Goal: Transaction & Acquisition: Purchase product/service

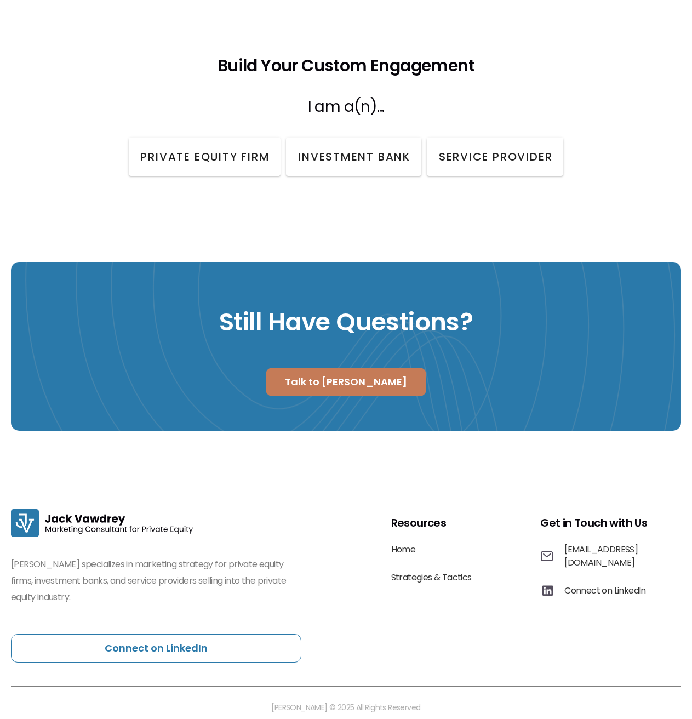
scroll to position [1447, 0]
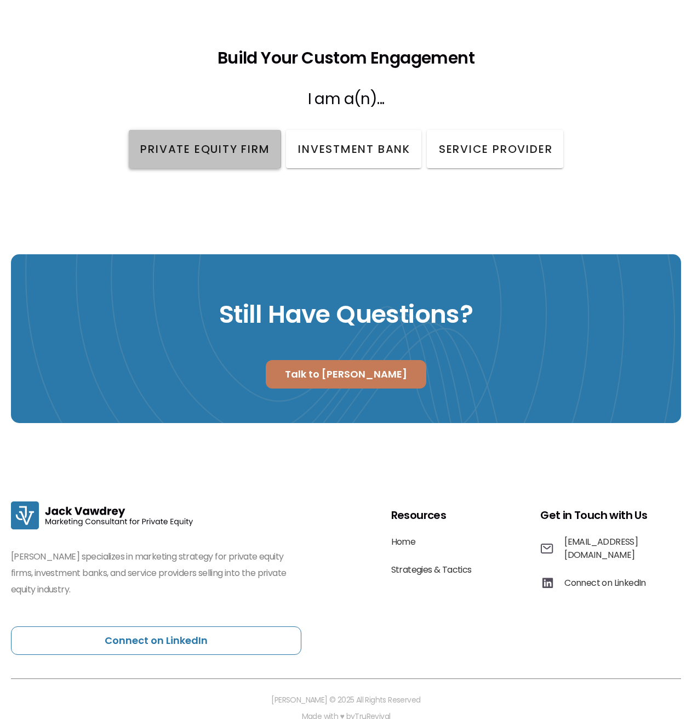
click at [240, 141] on span "Private Equity Firm" at bounding box center [205, 149] width 130 height 16
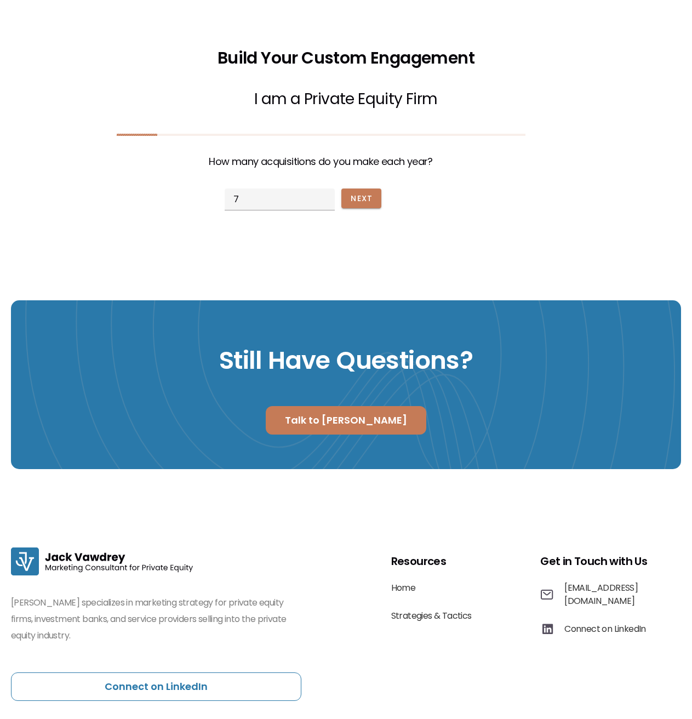
click at [321, 189] on input "7" at bounding box center [280, 200] width 110 height 22
click at [321, 189] on input "6" at bounding box center [280, 200] width 110 height 22
click at [321, 189] on input "5" at bounding box center [280, 200] width 110 height 22
click at [321, 189] on input "4" at bounding box center [280, 200] width 110 height 22
click at [321, 189] on input "3" at bounding box center [280, 200] width 110 height 22
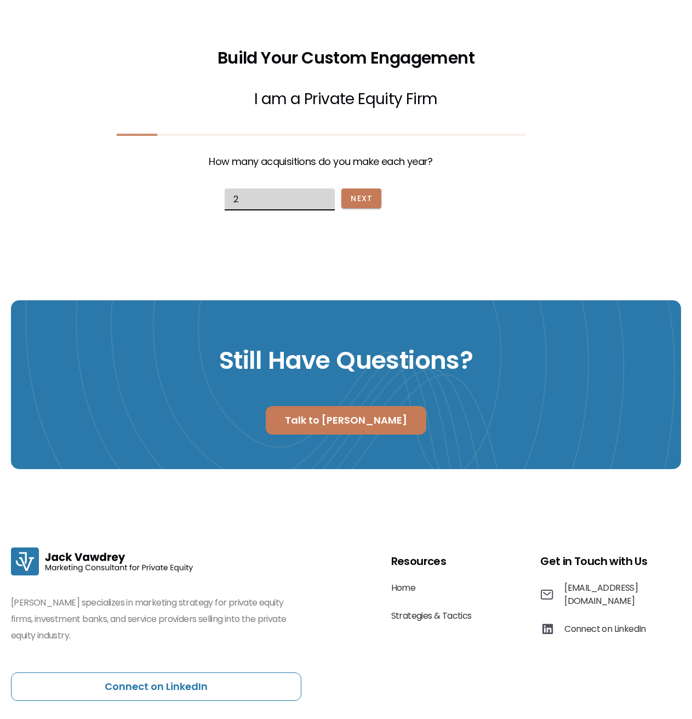
click at [321, 189] on input "2" at bounding box center [280, 200] width 110 height 22
click at [361, 189] on button "Next" at bounding box center [362, 199] width 40 height 20
click at [324, 189] on input "3" at bounding box center [280, 200] width 110 height 22
click at [325, 189] on input "2" at bounding box center [280, 200] width 110 height 22
type input "1"
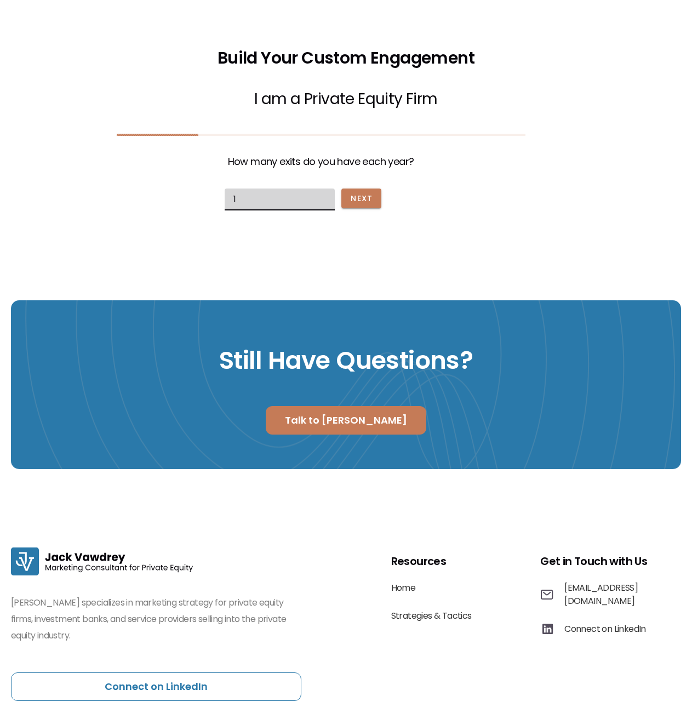
click at [325, 189] on input "1" at bounding box center [280, 200] width 110 height 22
click at [363, 193] on span "Next" at bounding box center [361, 199] width 22 height 12
click at [365, 193] on span "Next" at bounding box center [361, 199] width 22 height 12
click at [257, 192] on input "checkbox" at bounding box center [258, 199] width 15 height 15
click at [348, 193] on span "Next" at bounding box center [341, 199] width 22 height 12
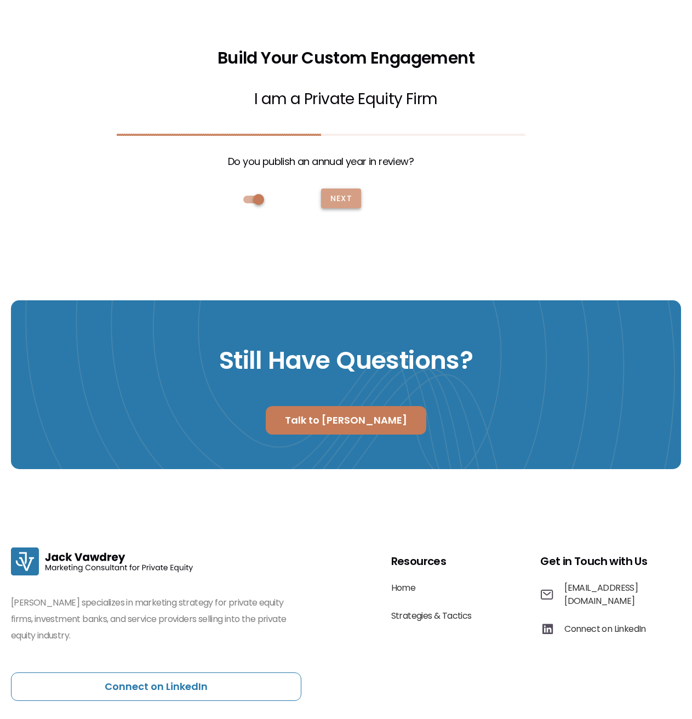
click at [343, 189] on button "Next" at bounding box center [341, 199] width 40 height 20
click at [260, 192] on input "checkbox" at bounding box center [258, 199] width 15 height 15
click at [367, 179] on div "Next" at bounding box center [362, 200] width 82 height 47
click at [344, 193] on span "Next" at bounding box center [341, 199] width 22 height 12
click at [252, 192] on input "checkbox" at bounding box center [258, 199] width 15 height 15
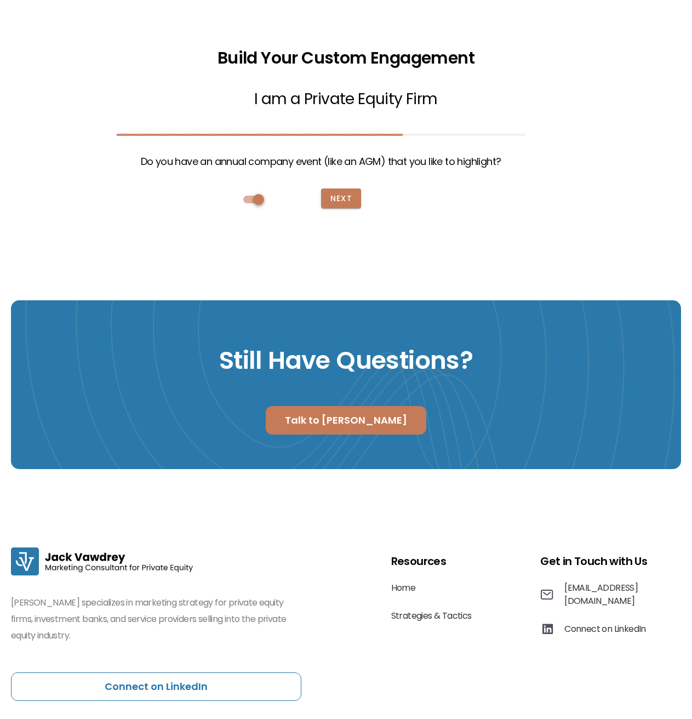
checkbox input "false"
click at [356, 189] on button "Next" at bounding box center [341, 199] width 40 height 20
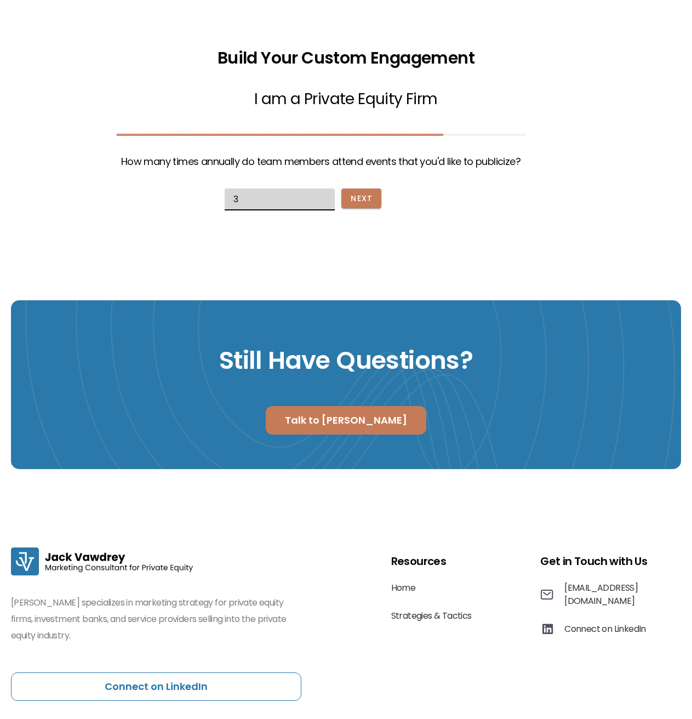
click at [321, 189] on input "3" at bounding box center [280, 200] width 110 height 22
type input "4"
click at [322, 189] on input "4" at bounding box center [280, 200] width 110 height 22
click at [377, 189] on button "Next" at bounding box center [362, 199] width 40 height 20
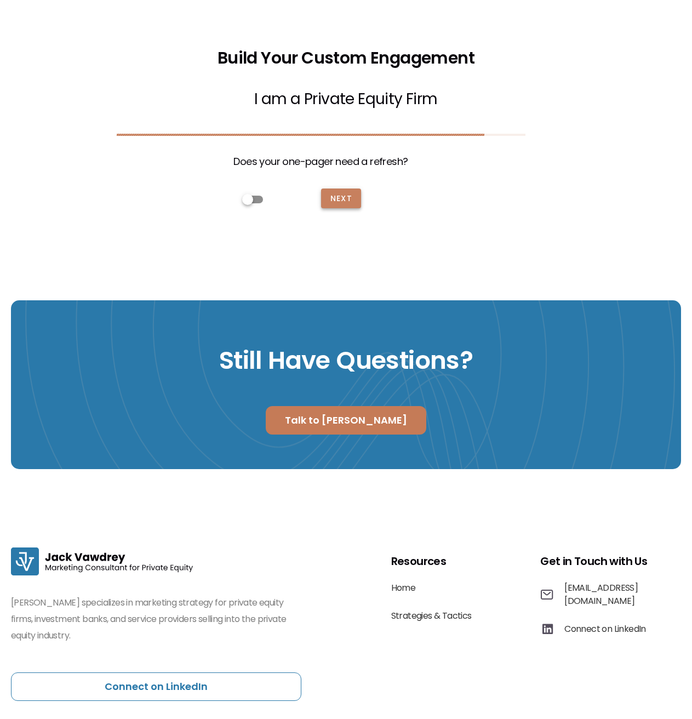
click at [341, 193] on span "Next" at bounding box center [341, 199] width 22 height 12
click at [339, 193] on span "BUILD" at bounding box center [343, 199] width 26 height 12
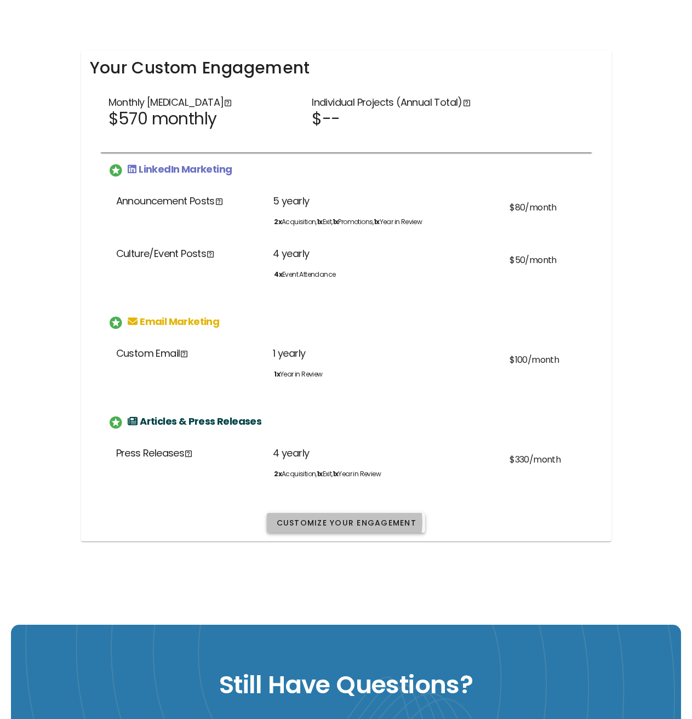
click at [336, 518] on span "Customize Your Engagement" at bounding box center [346, 524] width 141 height 12
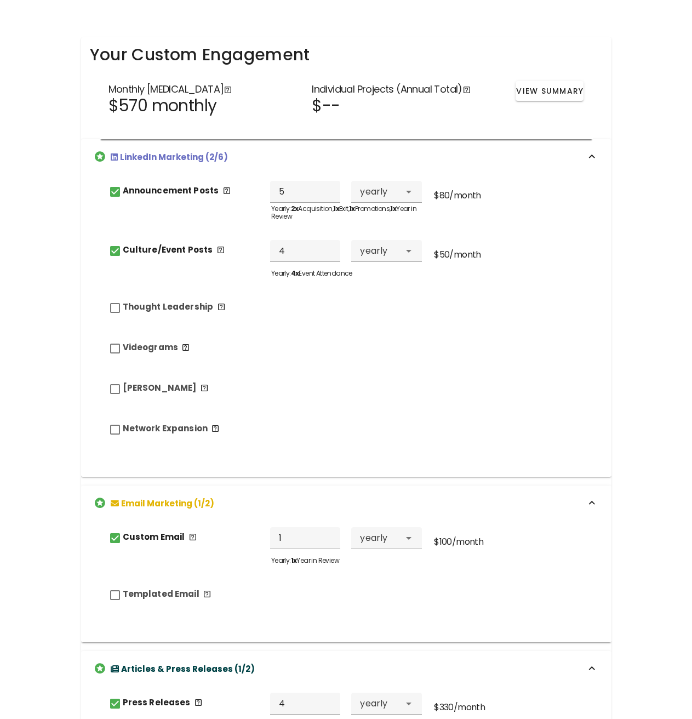
click at [176, 583] on label "Templated Email" at bounding box center [167, 594] width 89 height 22
click at [123, 588] on input "Templated Email" at bounding box center [114, 595] width 15 height 15
checkbox input "true"
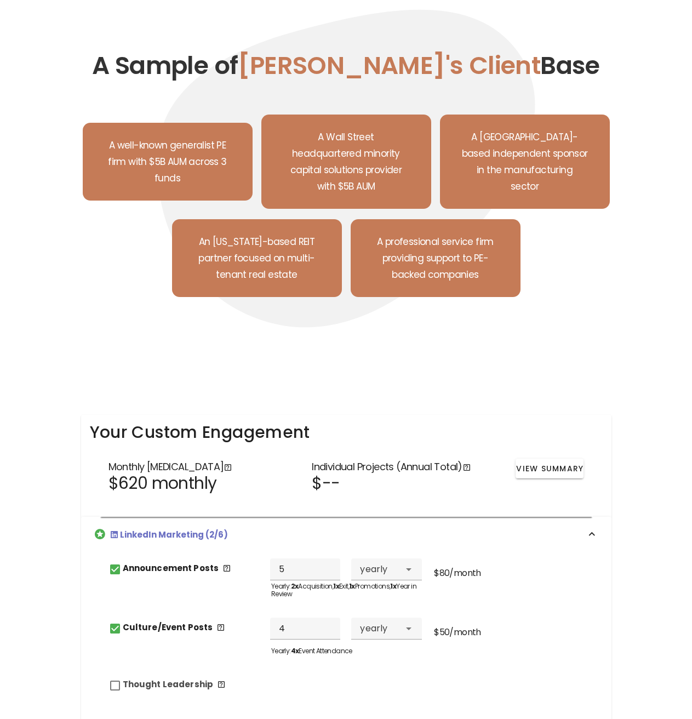
scroll to position [1118, 0]
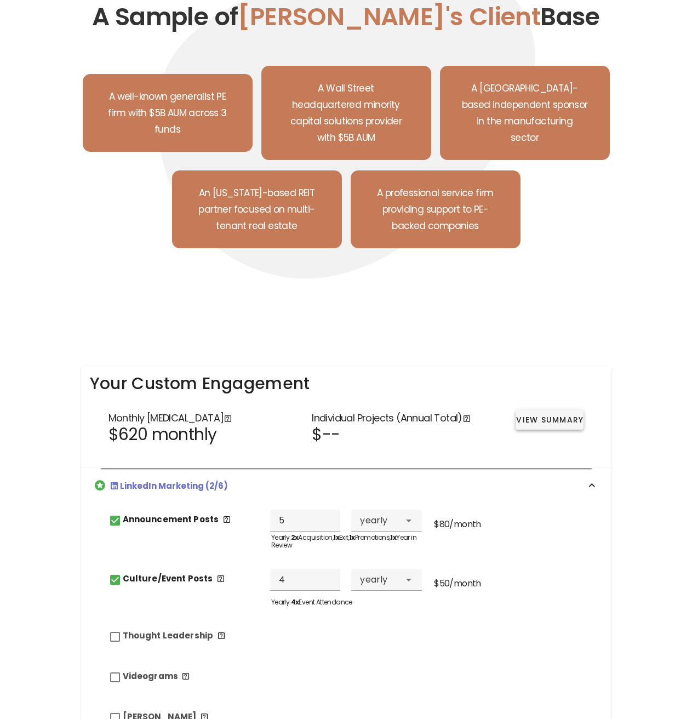
click at [539, 414] on span "View Summary" at bounding box center [550, 420] width 68 height 12
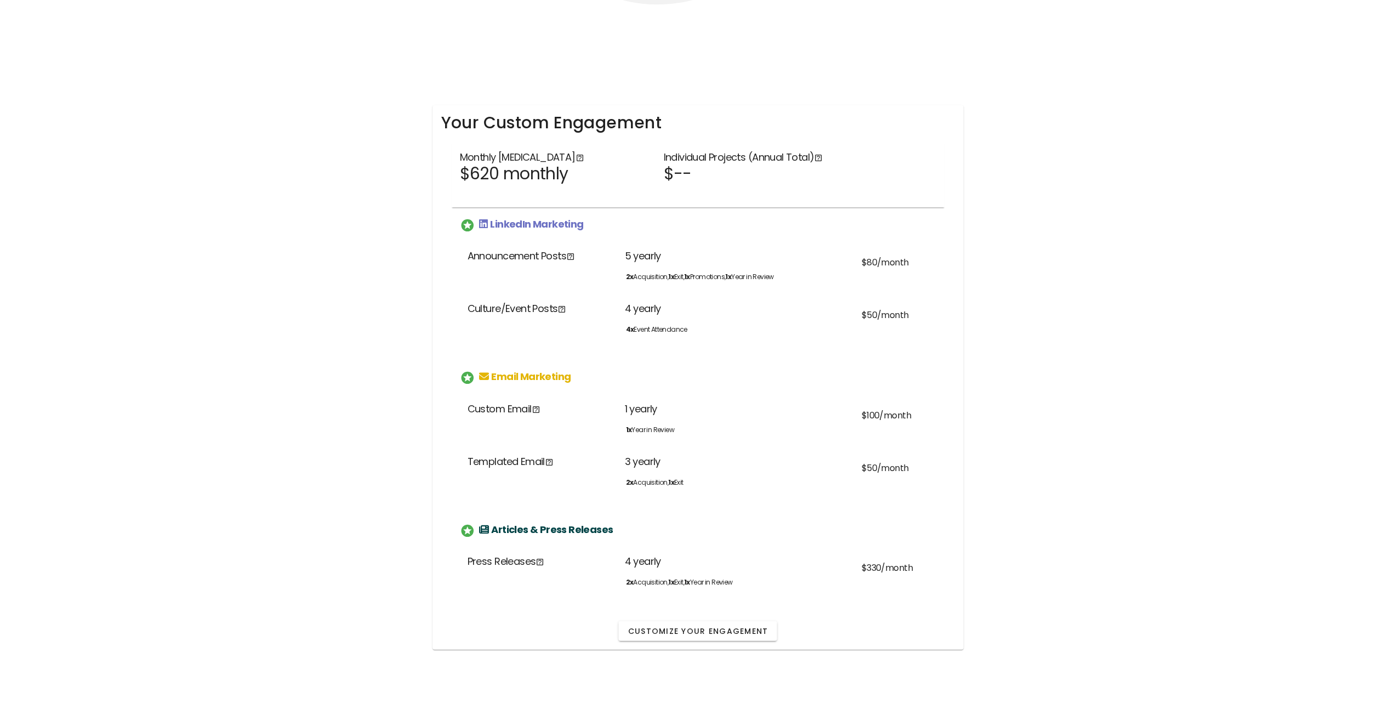
scroll to position [1401, 0]
click at [675, 624] on span "Customize Your Engagement" at bounding box center [697, 630] width 141 height 12
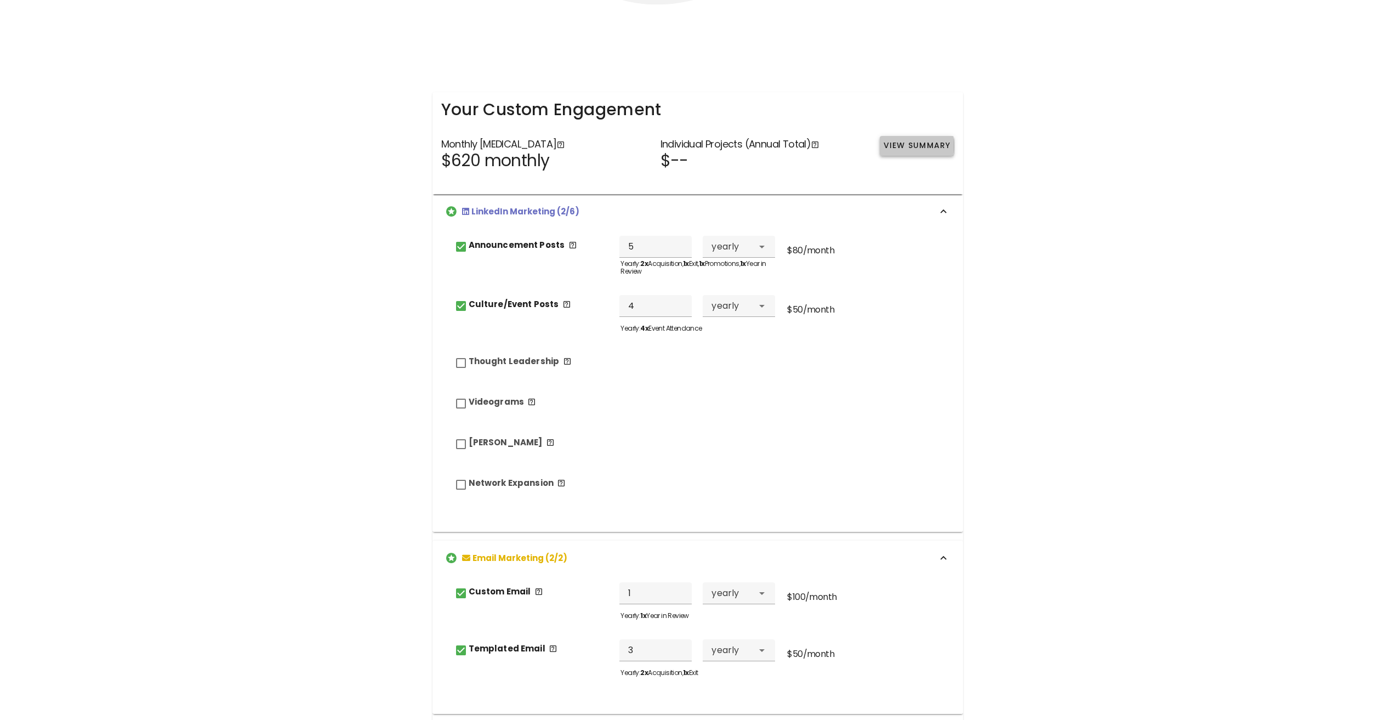
click at [692, 136] on button "View Summary" at bounding box center [917, 146] width 75 height 20
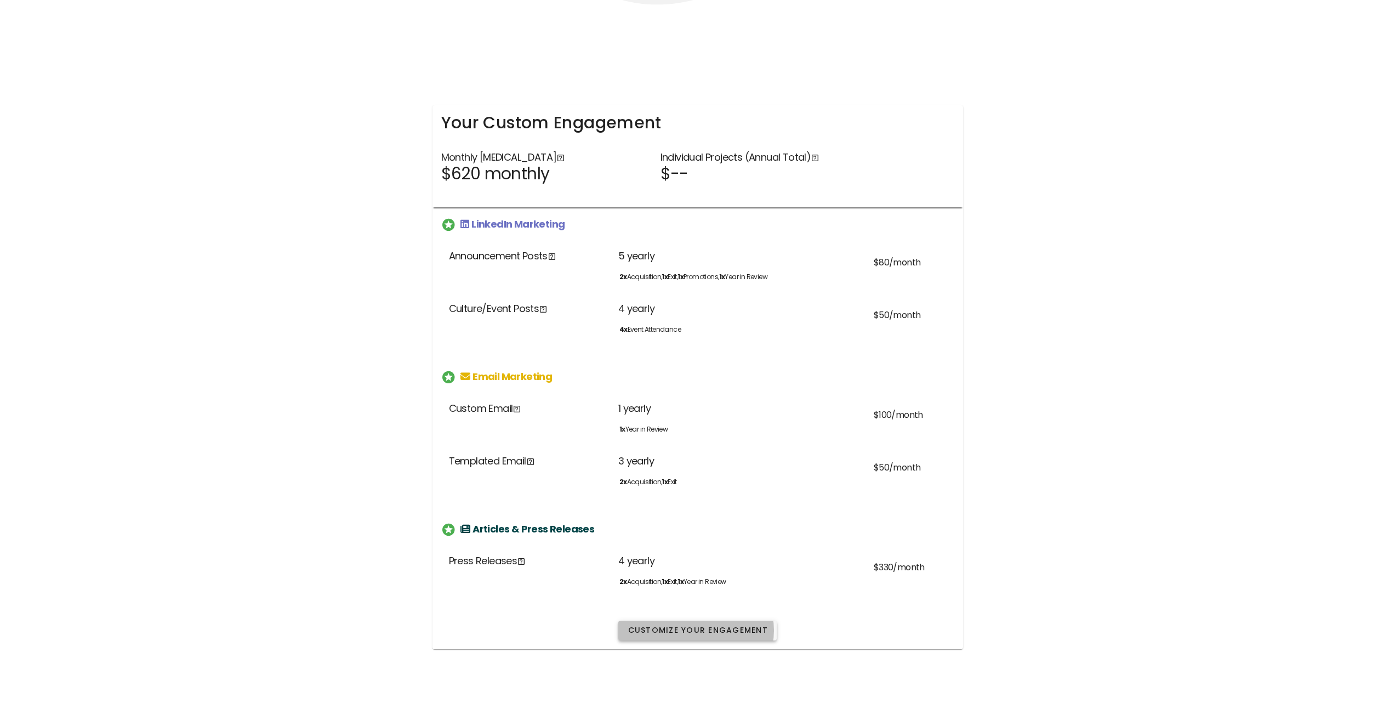
click at [656, 621] on button "Customize Your Engagement" at bounding box center [697, 631] width 158 height 20
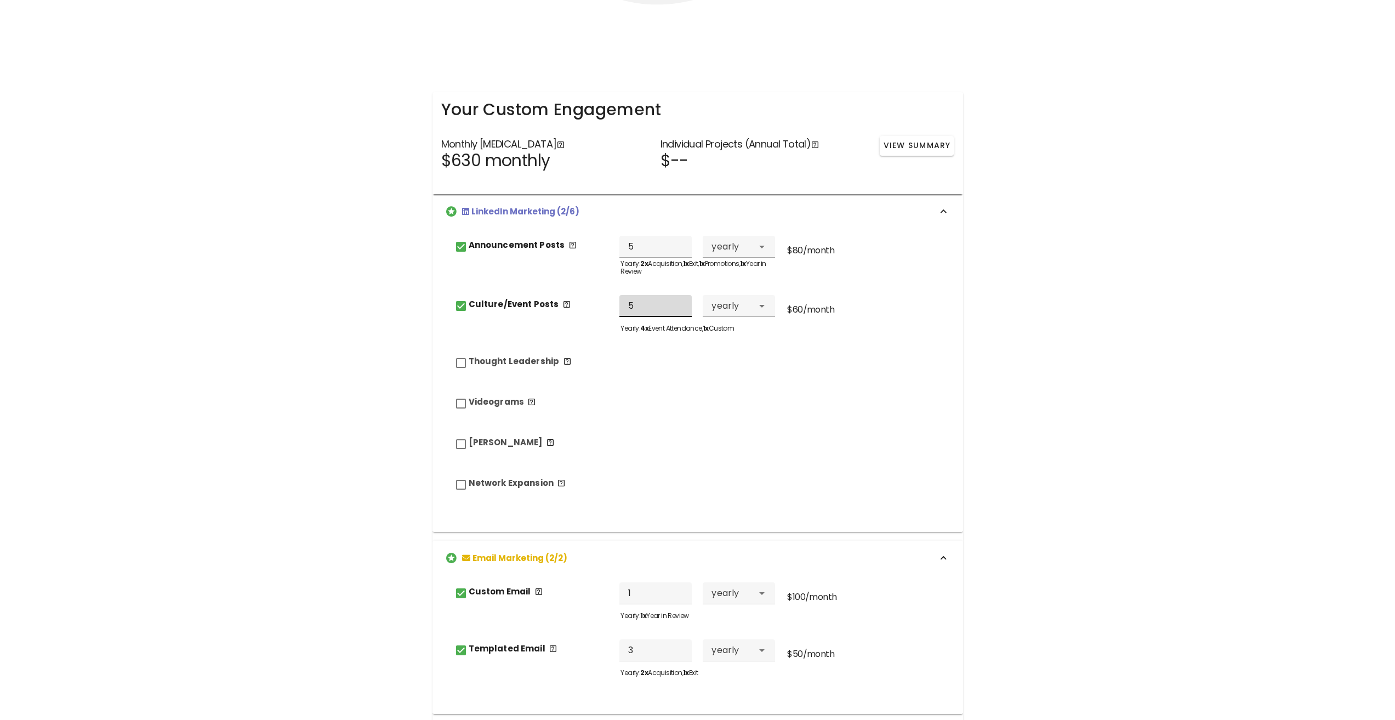
click at [678, 295] on input "5" at bounding box center [656, 306] width 72 height 22
click at [678, 295] on input "6" at bounding box center [656, 306] width 72 height 22
click at [678, 295] on input "7" at bounding box center [656, 306] width 72 height 22
click at [678, 295] on input "8" at bounding box center [656, 306] width 72 height 22
click at [678, 295] on input "9" at bounding box center [656, 306] width 72 height 22
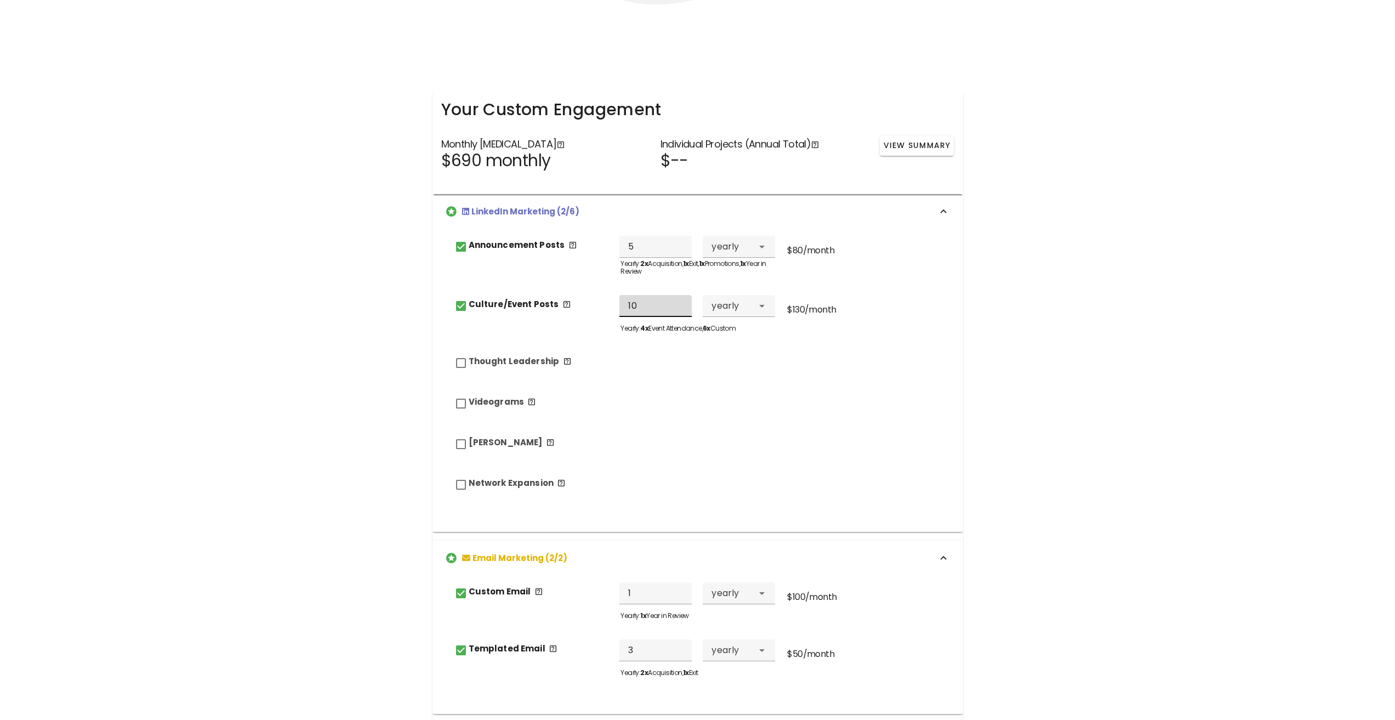
click at [678, 295] on input "10" at bounding box center [656, 306] width 72 height 22
click at [678, 295] on input "11" at bounding box center [656, 306] width 72 height 22
type input "12"
click at [677, 295] on input "12" at bounding box center [656, 306] width 72 height 22
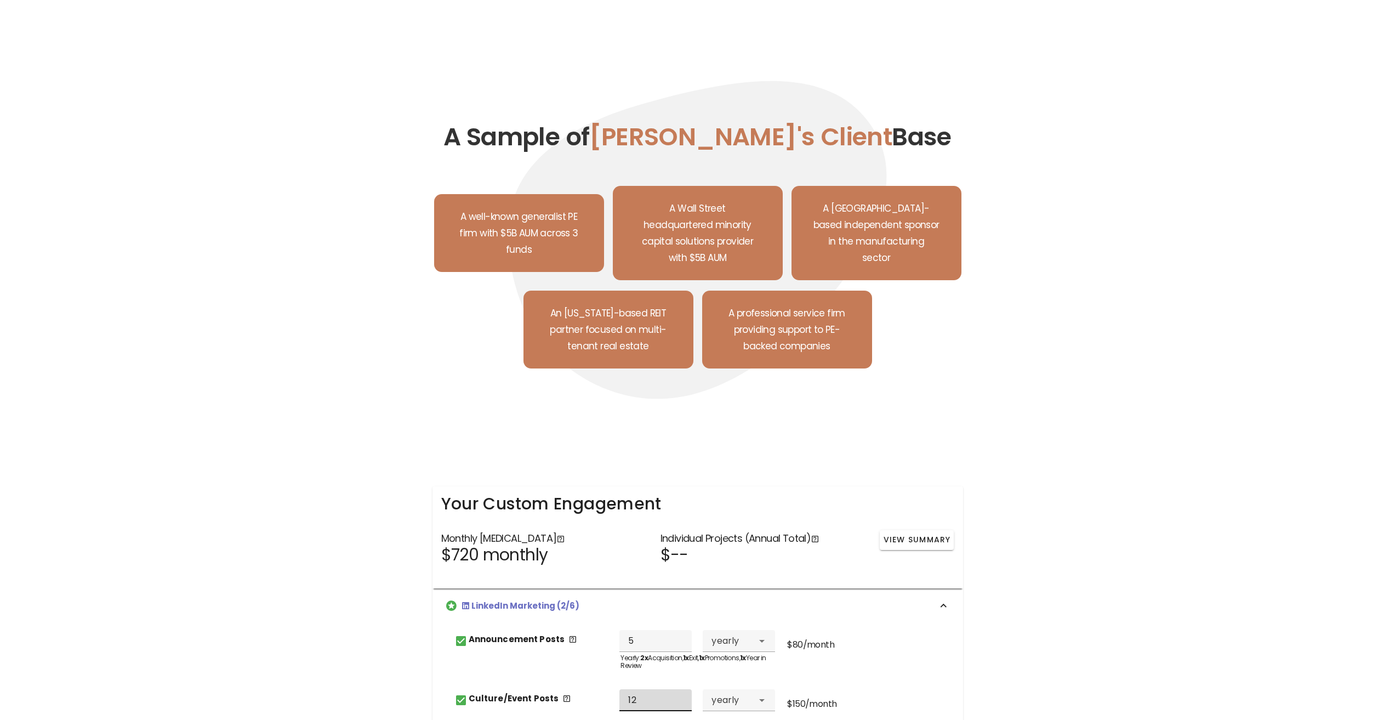
scroll to position [962, 0]
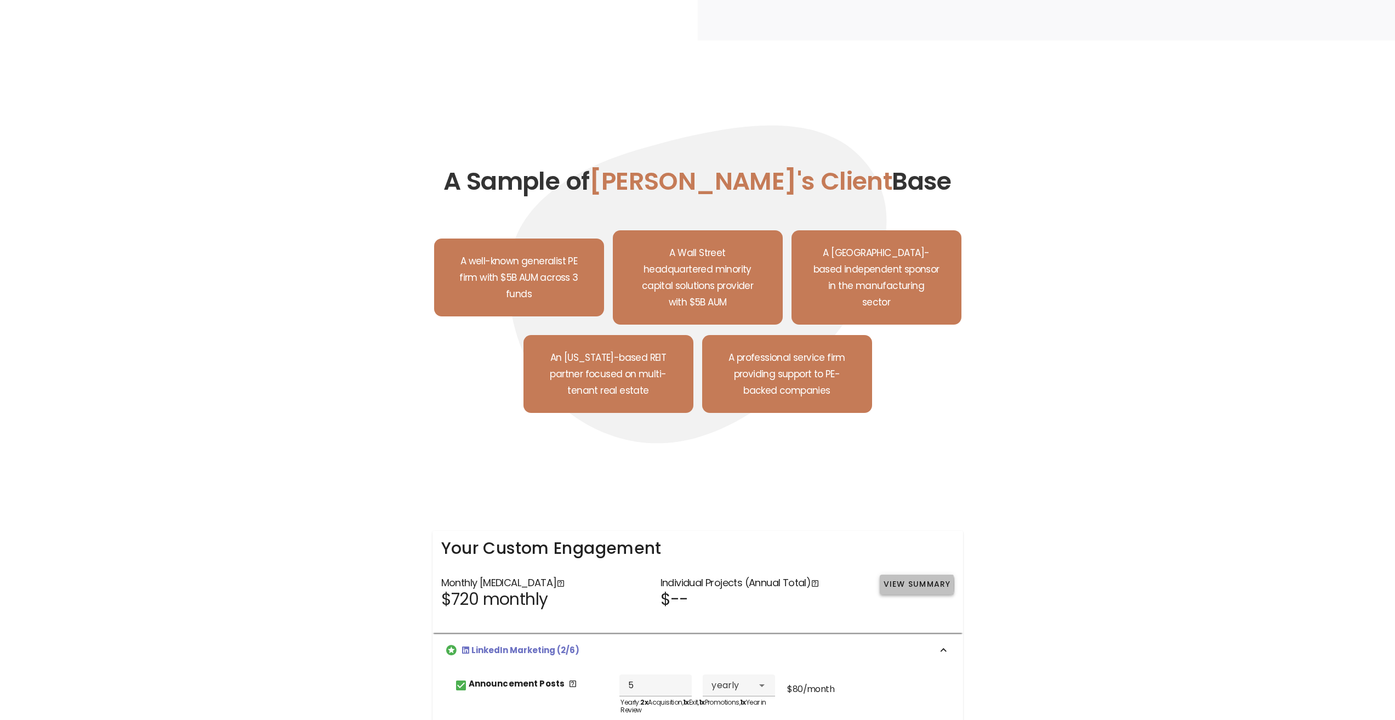
click at [692, 578] on span "View Summary" at bounding box center [917, 584] width 68 height 12
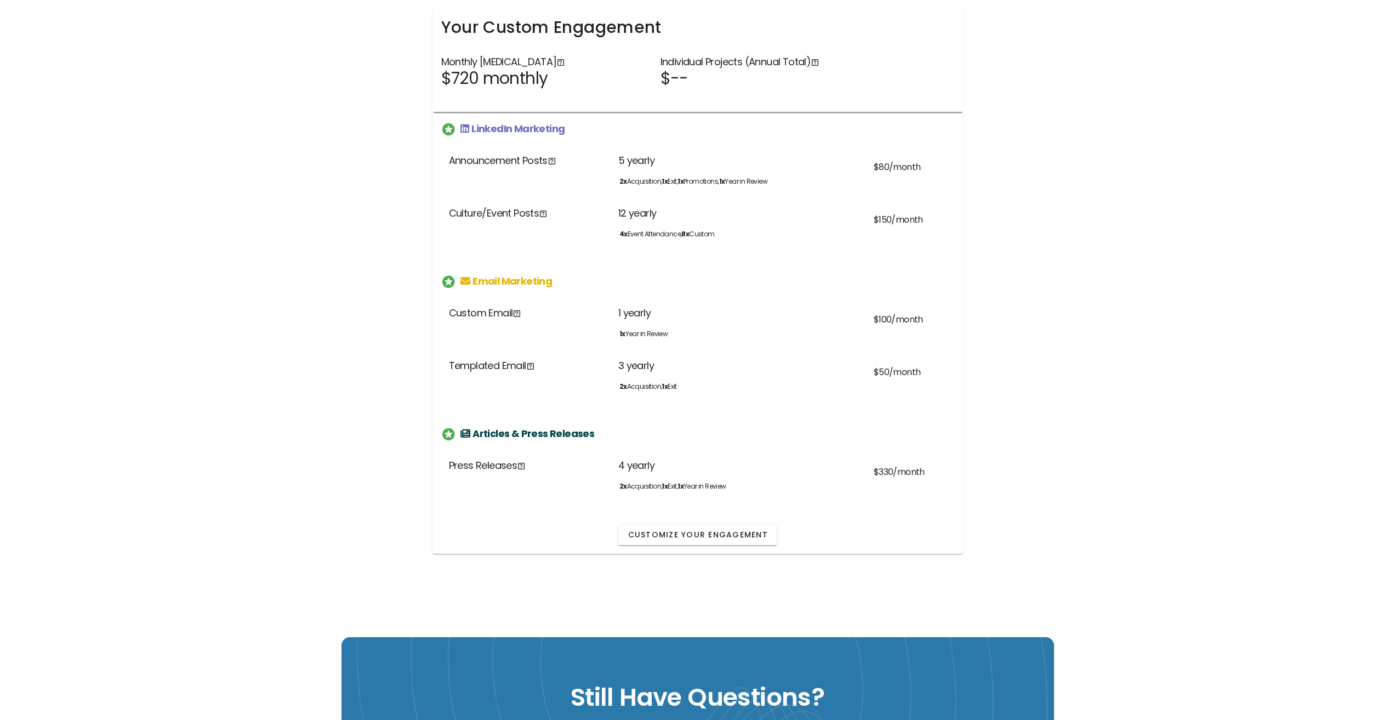
scroll to position [1510, 0]
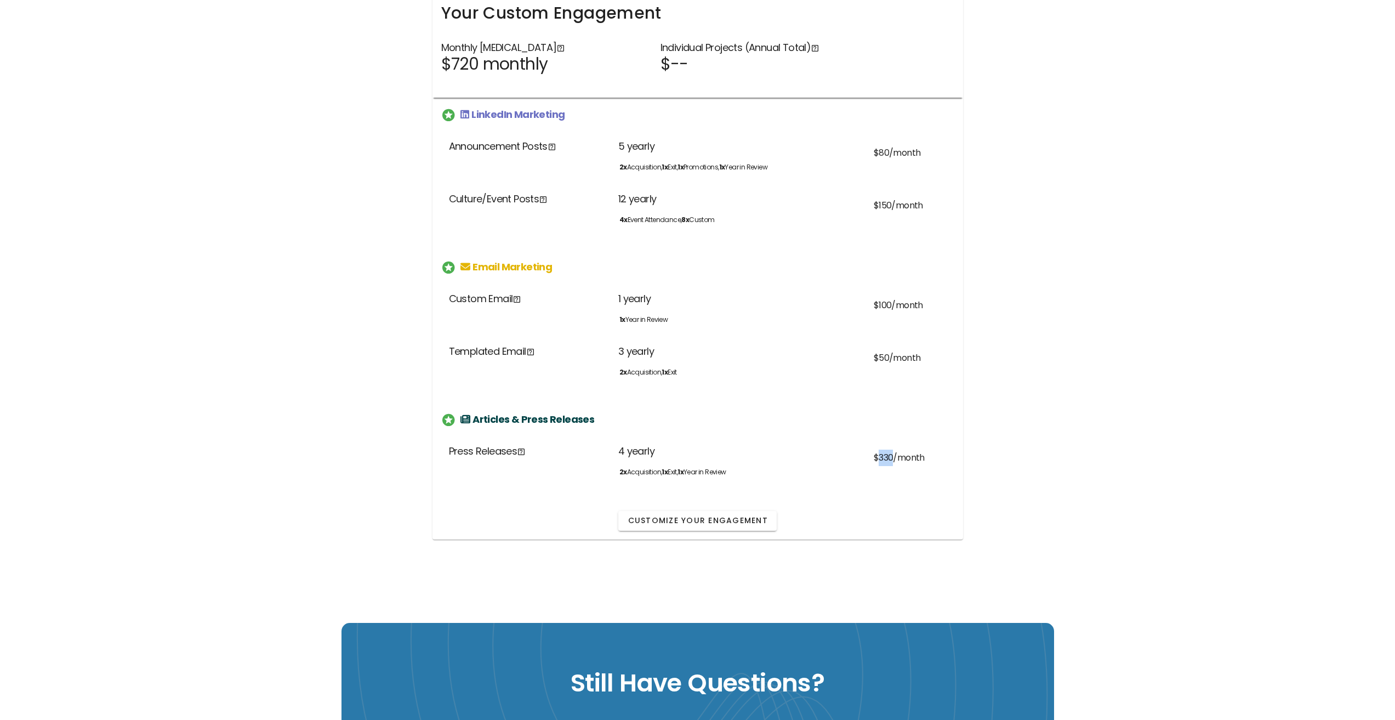
drag, startPoint x: 893, startPoint y: 443, endPoint x: 879, endPoint y: 443, distance: 14.3
click at [692, 443] on div "$330/month" at bounding box center [909, 458] width 85 height 30
click at [692, 473] on div "2x Acquisition, 1x Exit, 1x Year in Review" at bounding box center [740, 488] width 254 height 30
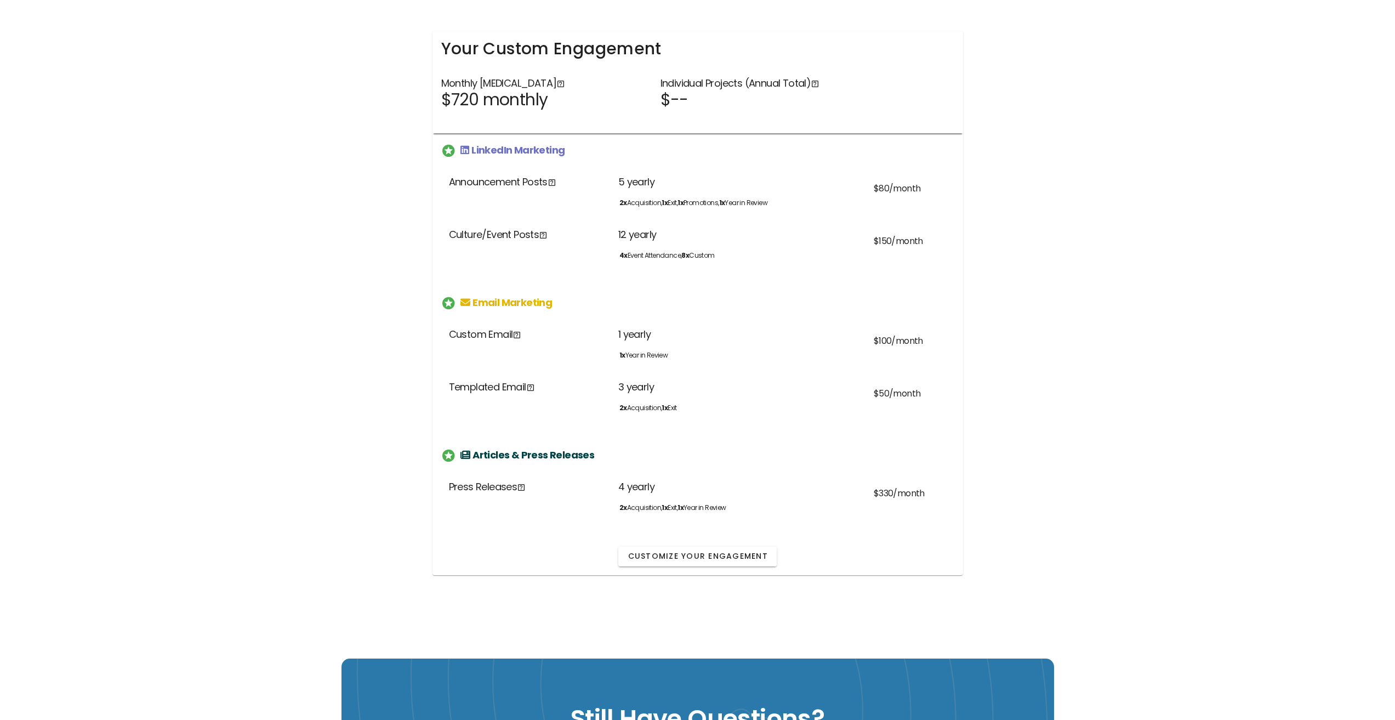
scroll to position [1456, 0]
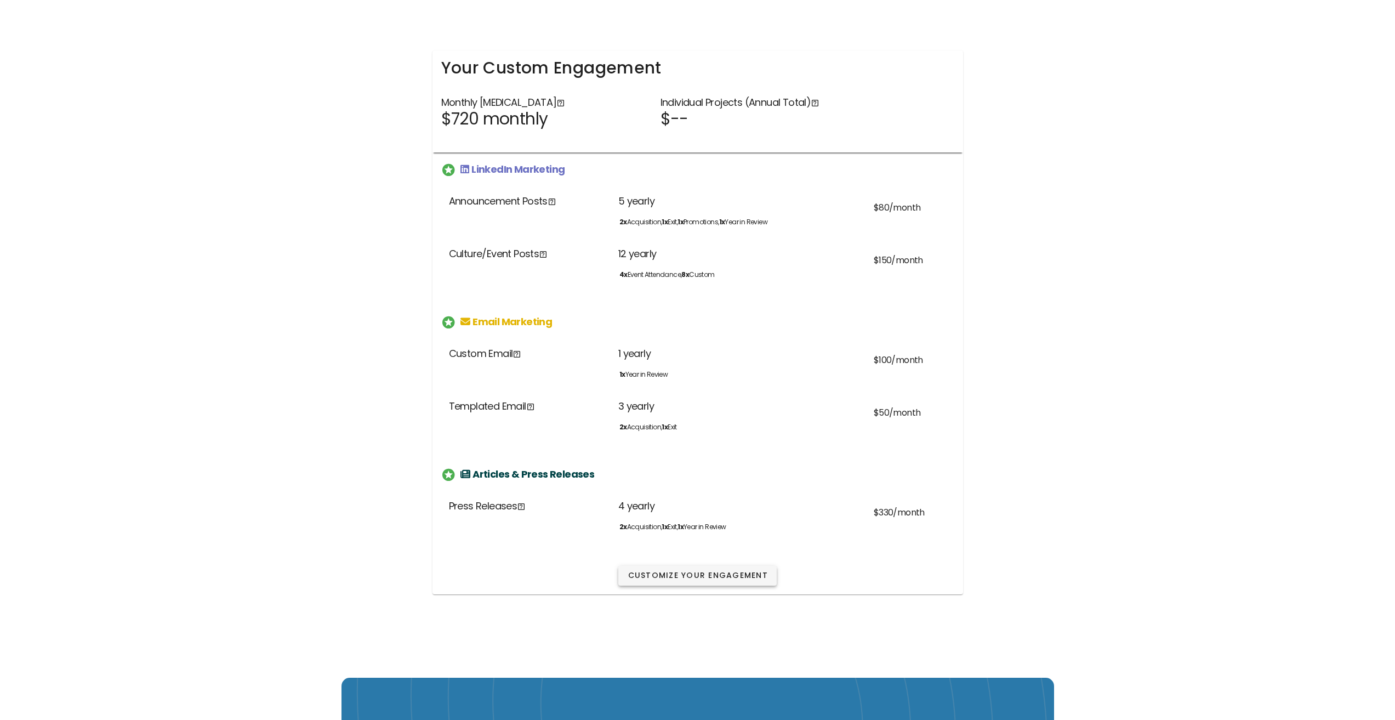
click at [692, 570] on span "Customize Your Engagement" at bounding box center [697, 576] width 141 height 12
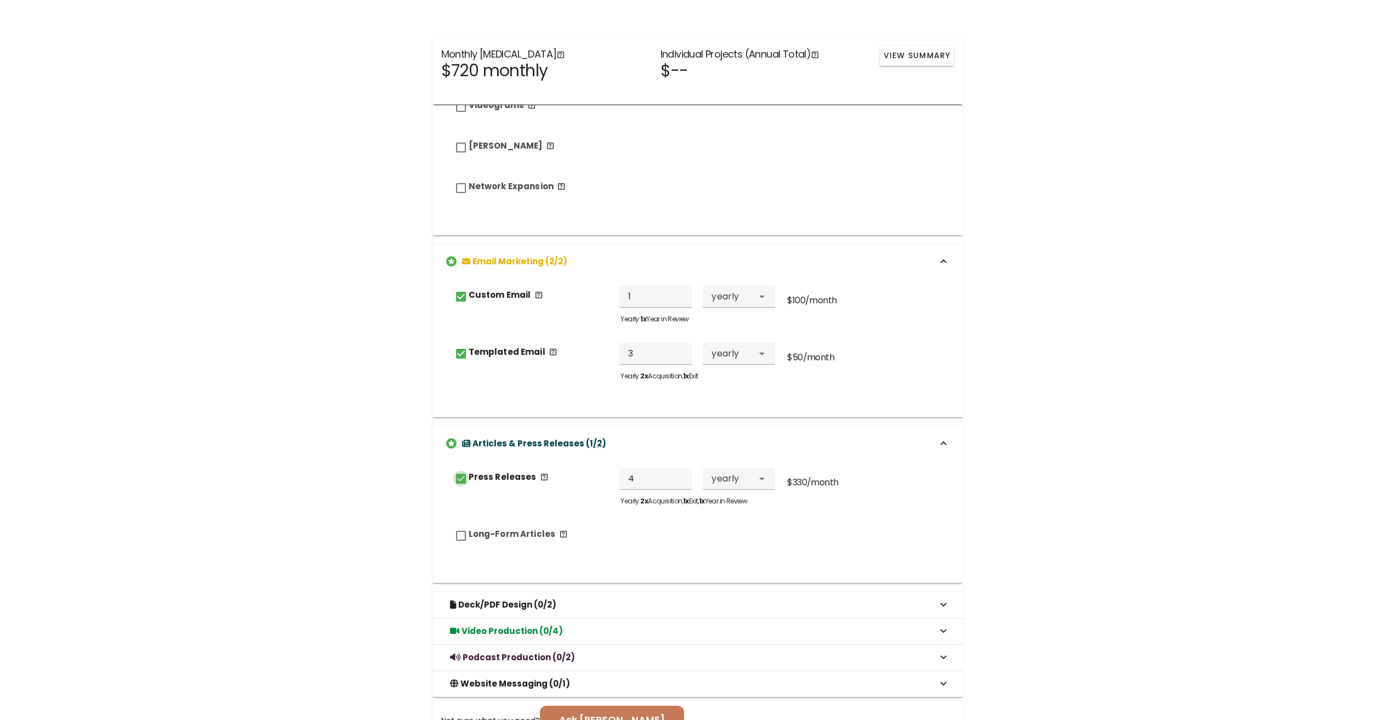
click at [462, 471] on input "Press Releases" at bounding box center [460, 478] width 15 height 15
checkbox input "false"
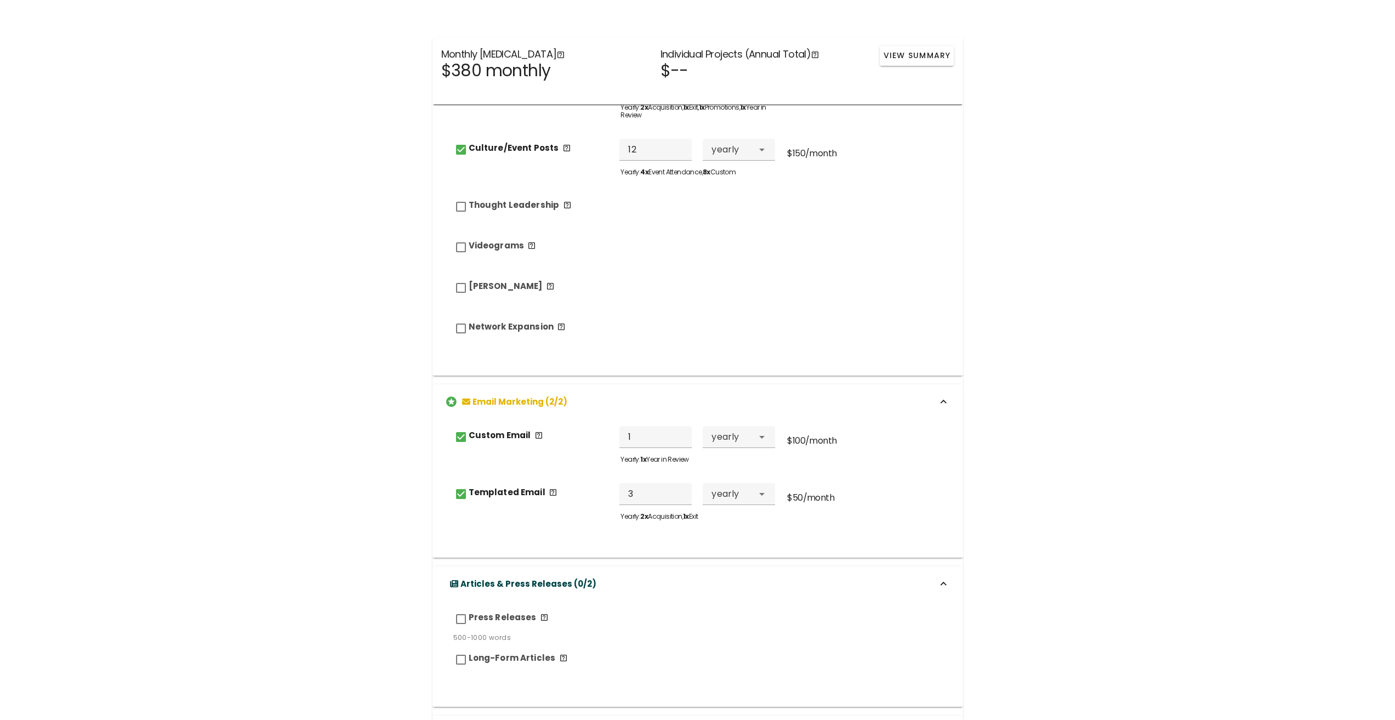
scroll to position [0, 0]
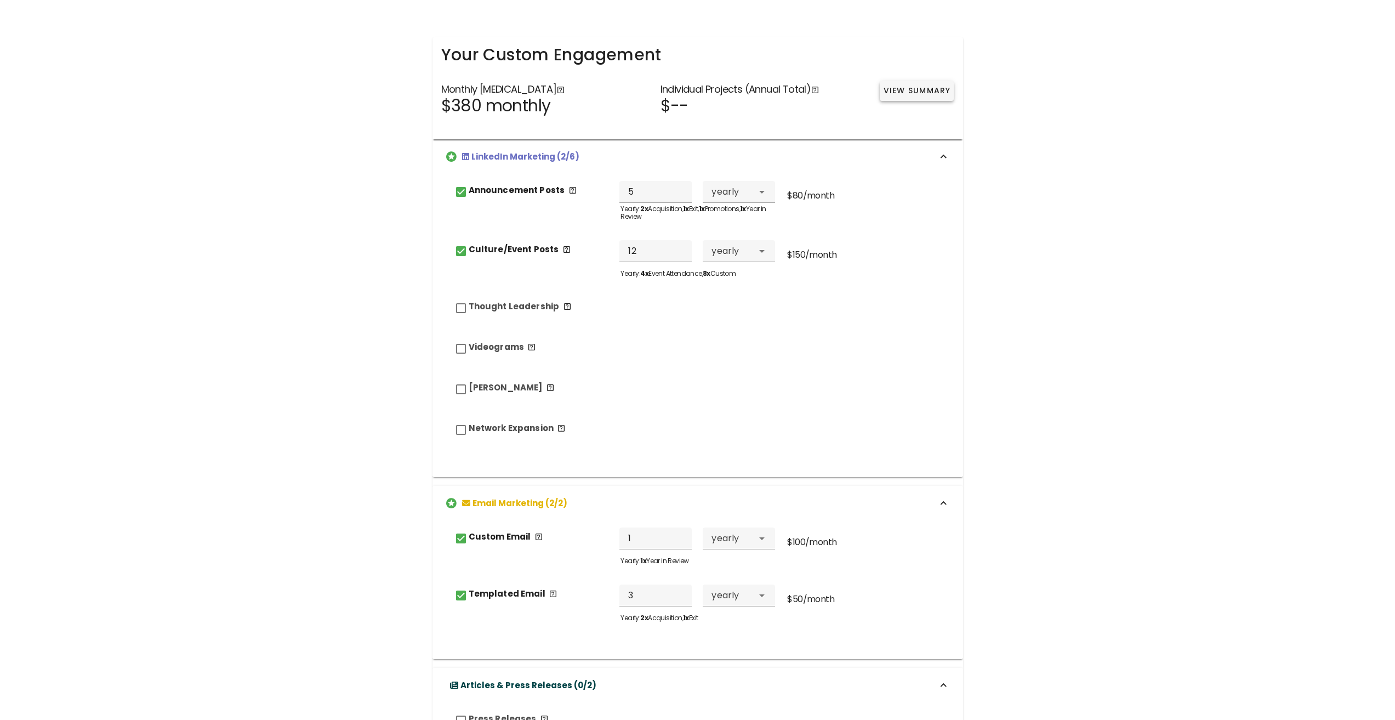
click at [692, 85] on span "View Summary" at bounding box center [917, 91] width 68 height 12
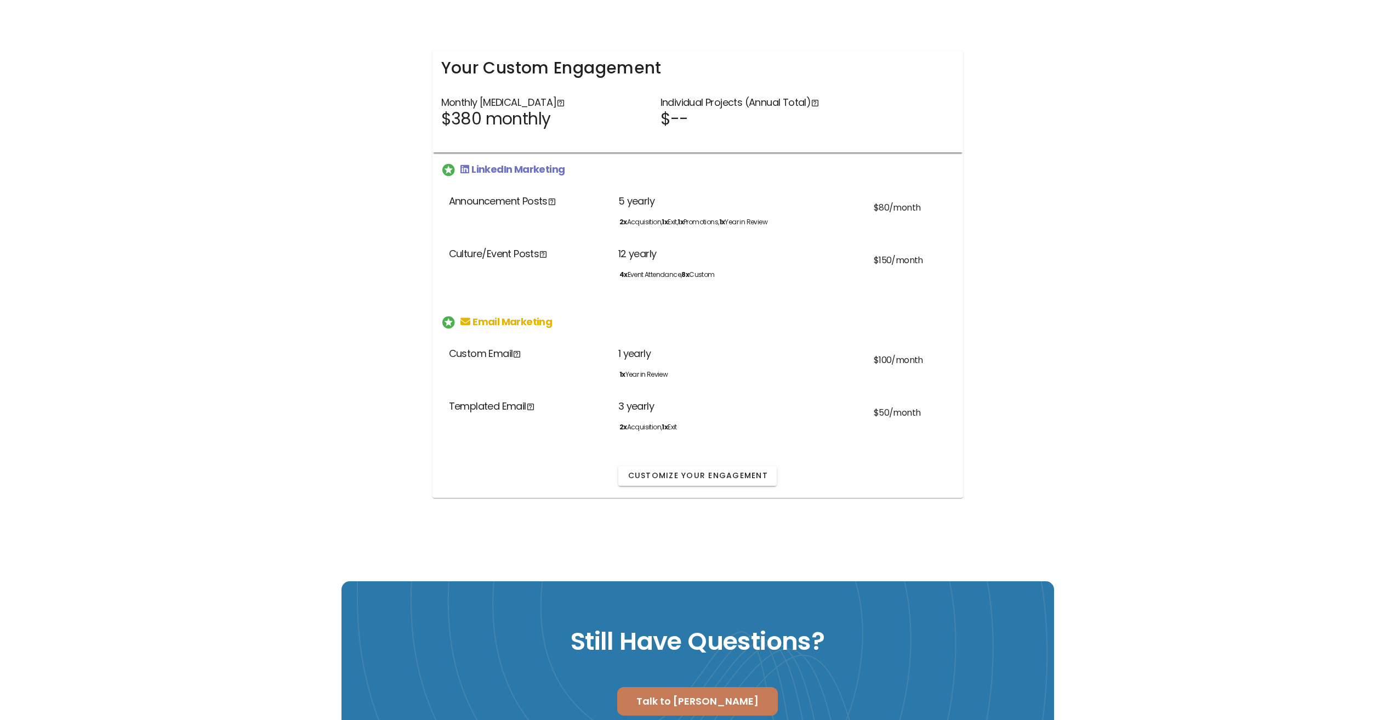
scroll to position [1401, 0]
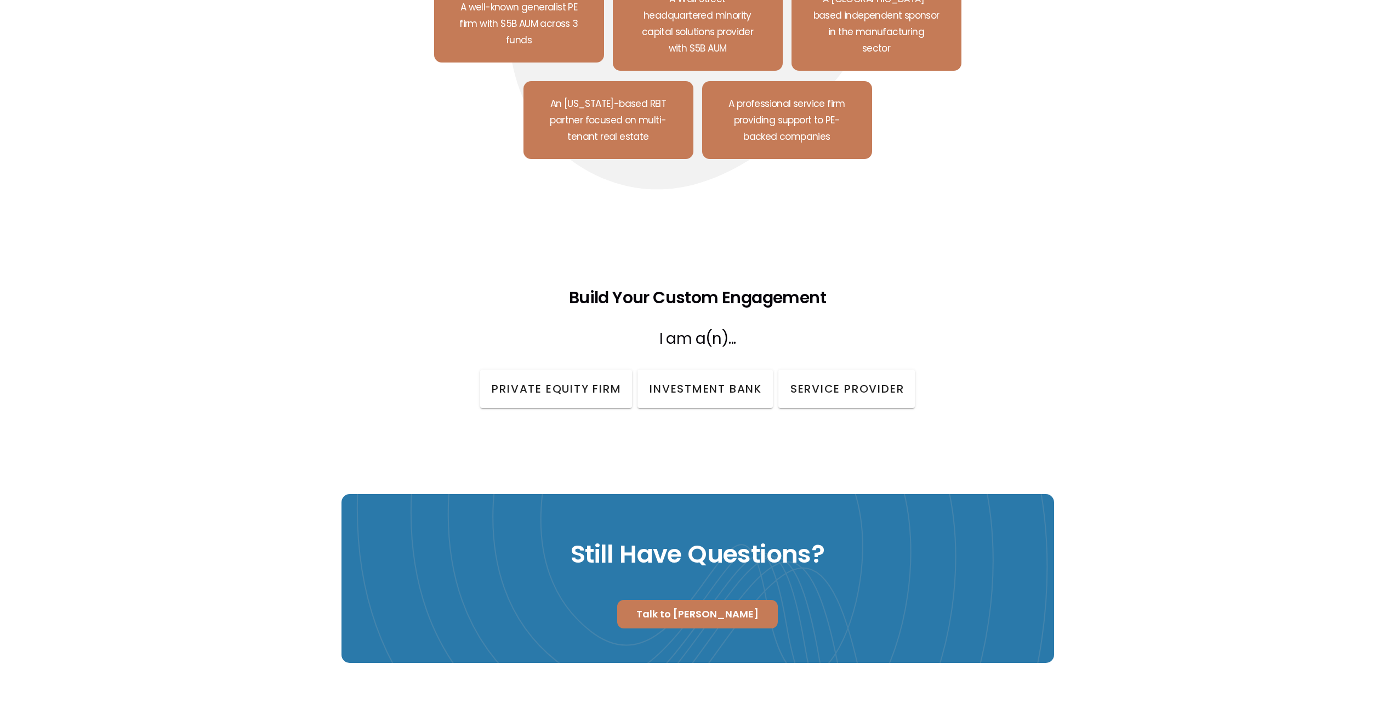
scroll to position [1236, 0]
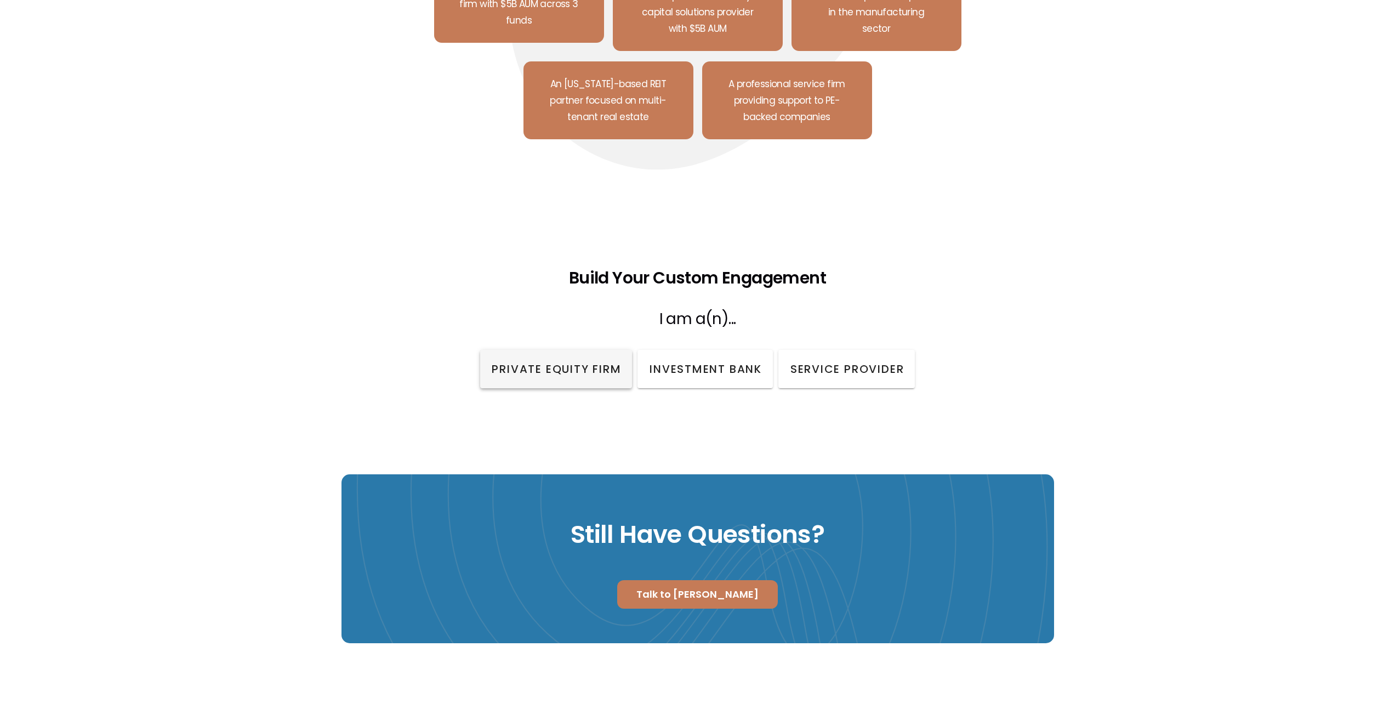
click at [588, 361] on span "Private Equity Firm" at bounding box center [556, 369] width 130 height 16
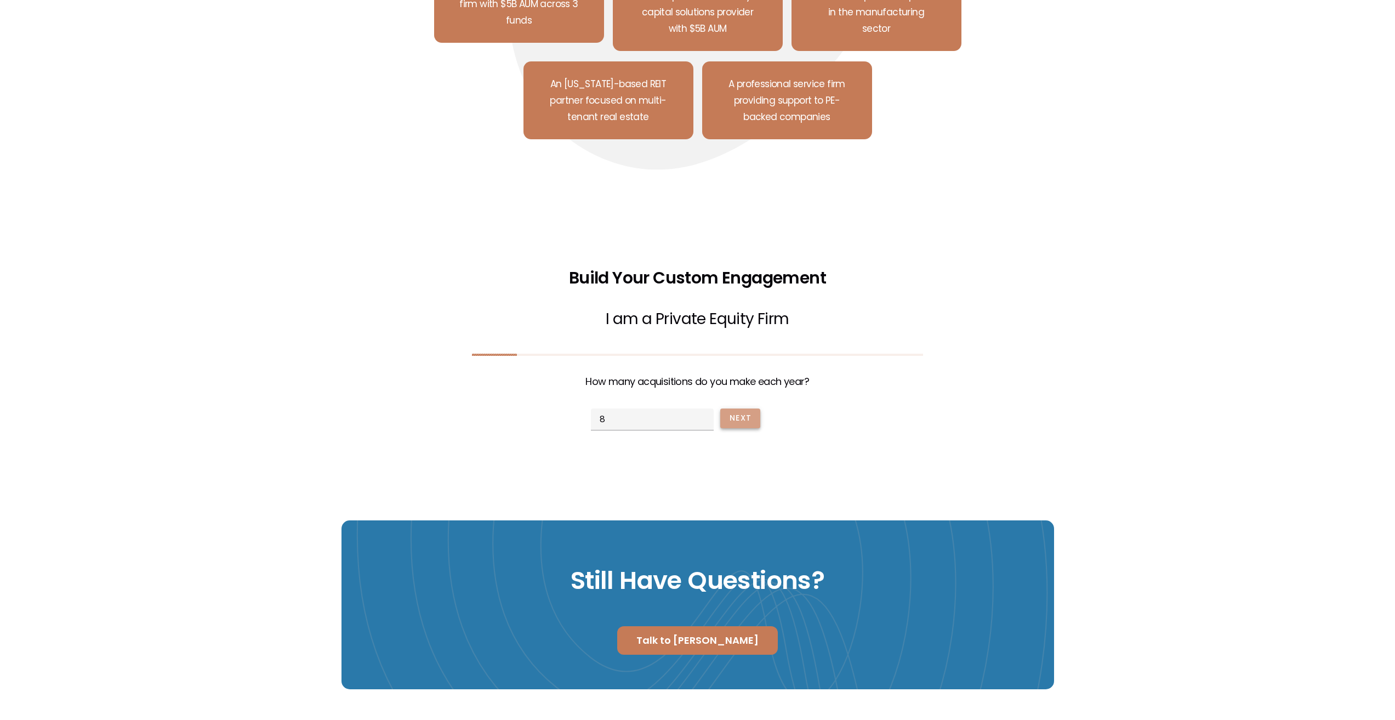
click at [755, 408] on button "Next" at bounding box center [740, 418] width 40 height 20
click at [745, 412] on span "Next" at bounding box center [740, 418] width 22 height 12
type input "1"
click at [745, 412] on span "Next" at bounding box center [740, 418] width 22 height 12
click at [729, 408] on button "Next" at bounding box center [718, 418] width 40 height 20
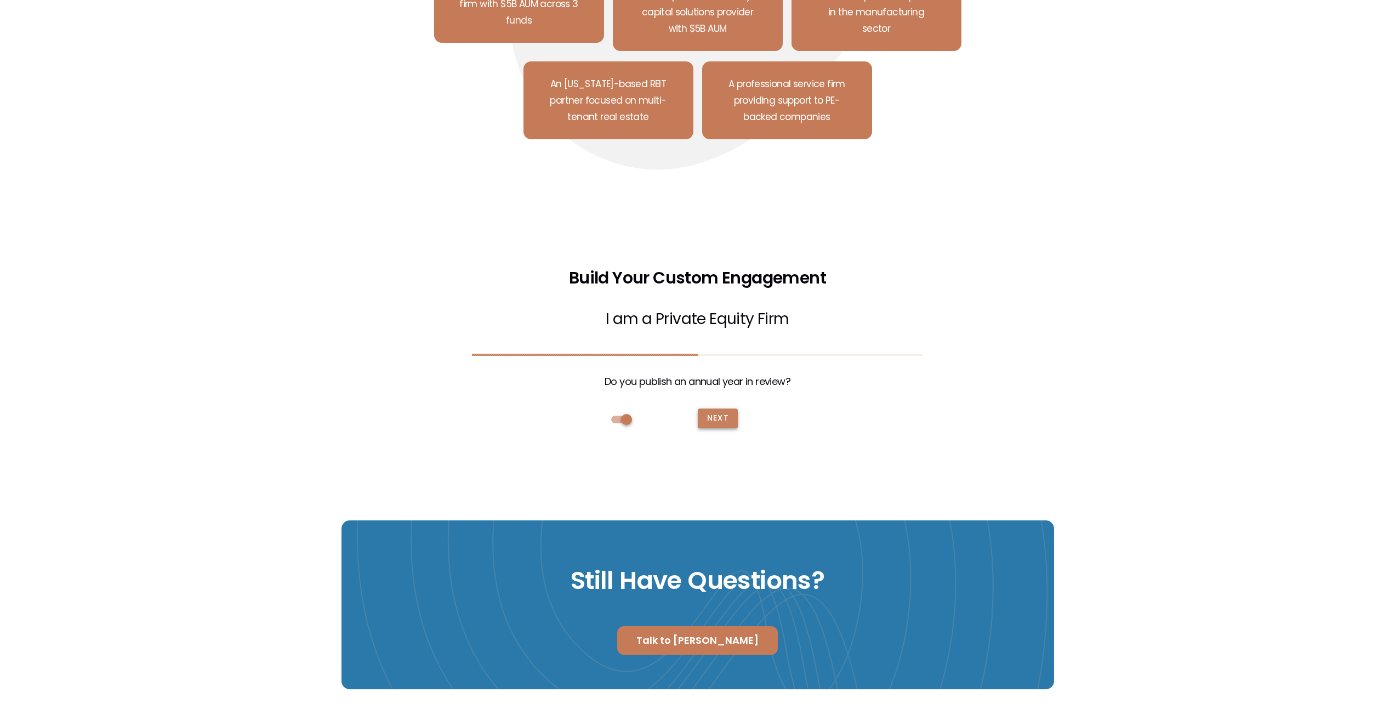
click at [728, 412] on span "Next" at bounding box center [718, 418] width 22 height 12
click at [736, 396] on div "Next" at bounding box center [765, 419] width 90 height 47
click at [736, 408] on button "Next" at bounding box center [740, 418] width 40 height 20
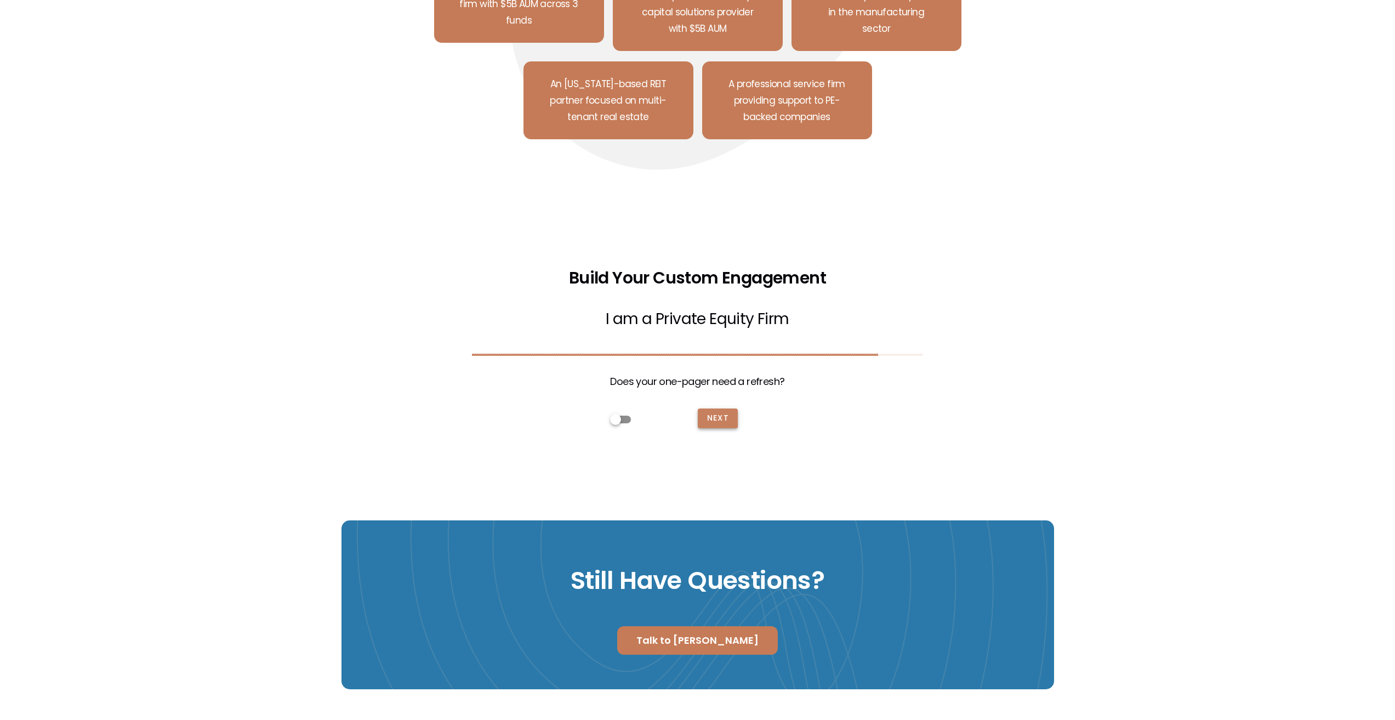
click at [715, 412] on span "Next" at bounding box center [718, 418] width 22 height 12
click at [712, 412] on span "BUILD" at bounding box center [720, 418] width 26 height 12
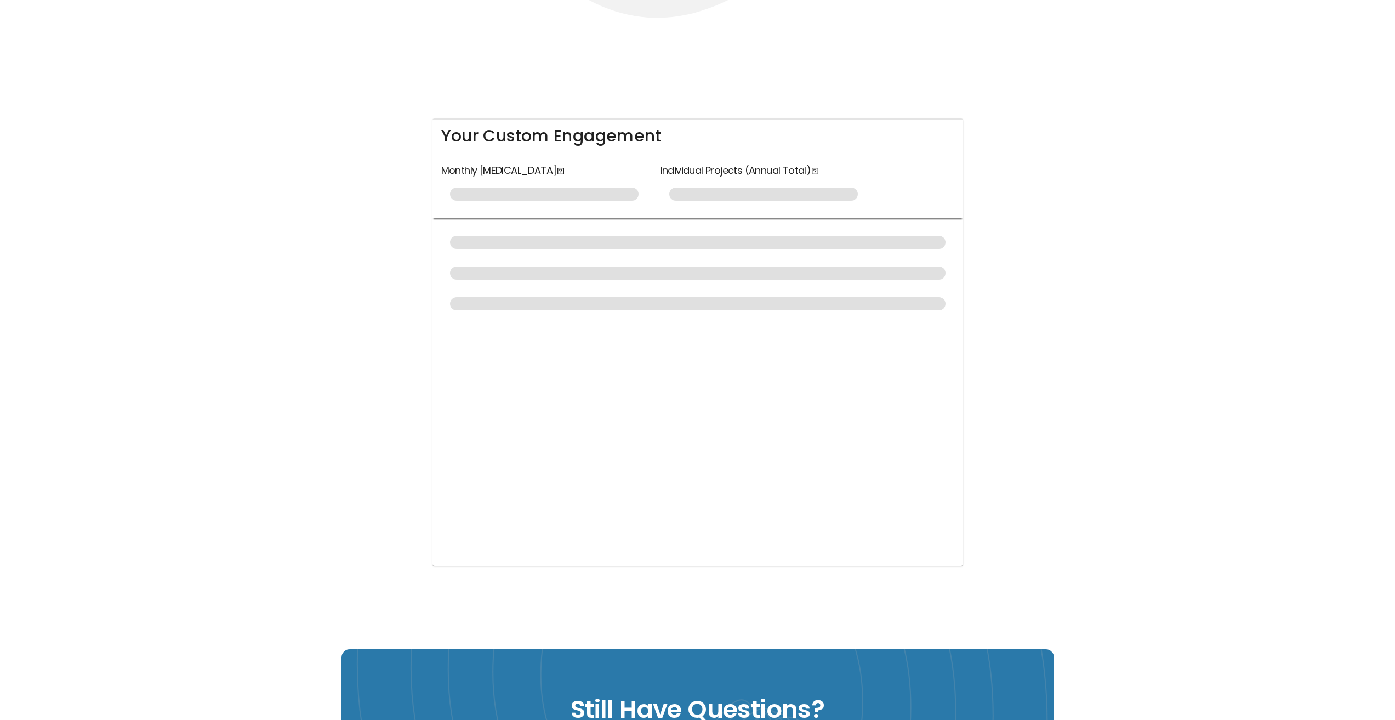
scroll to position [1400, 0]
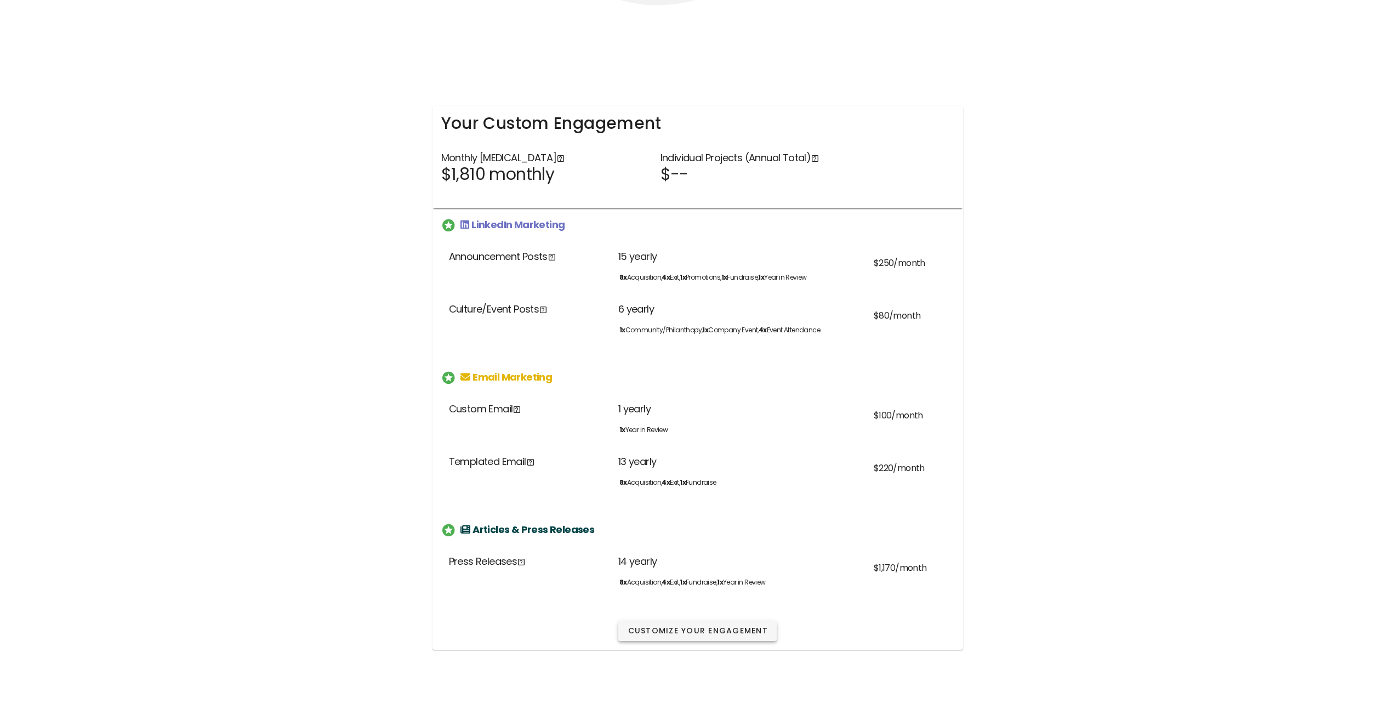
click at [675, 625] on span "Customize Your Engagement" at bounding box center [697, 631] width 141 height 12
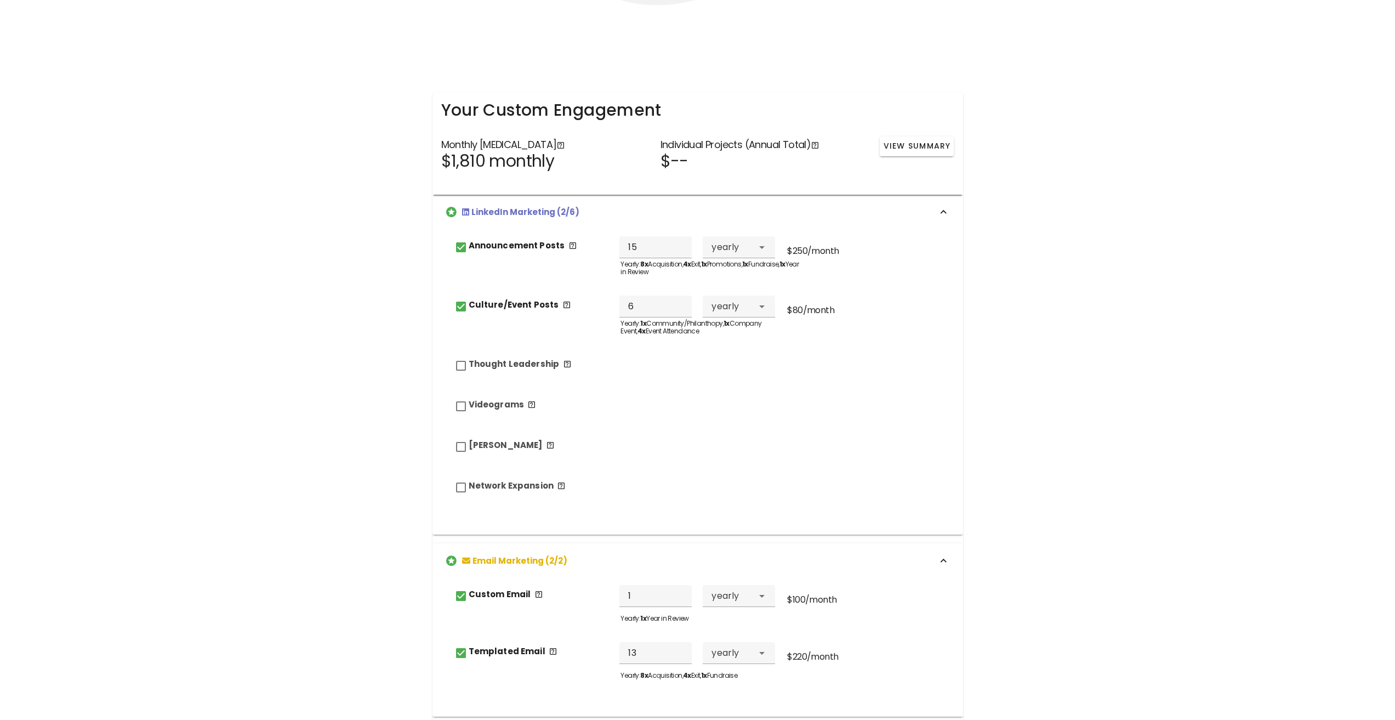
scroll to position [1291, 0]
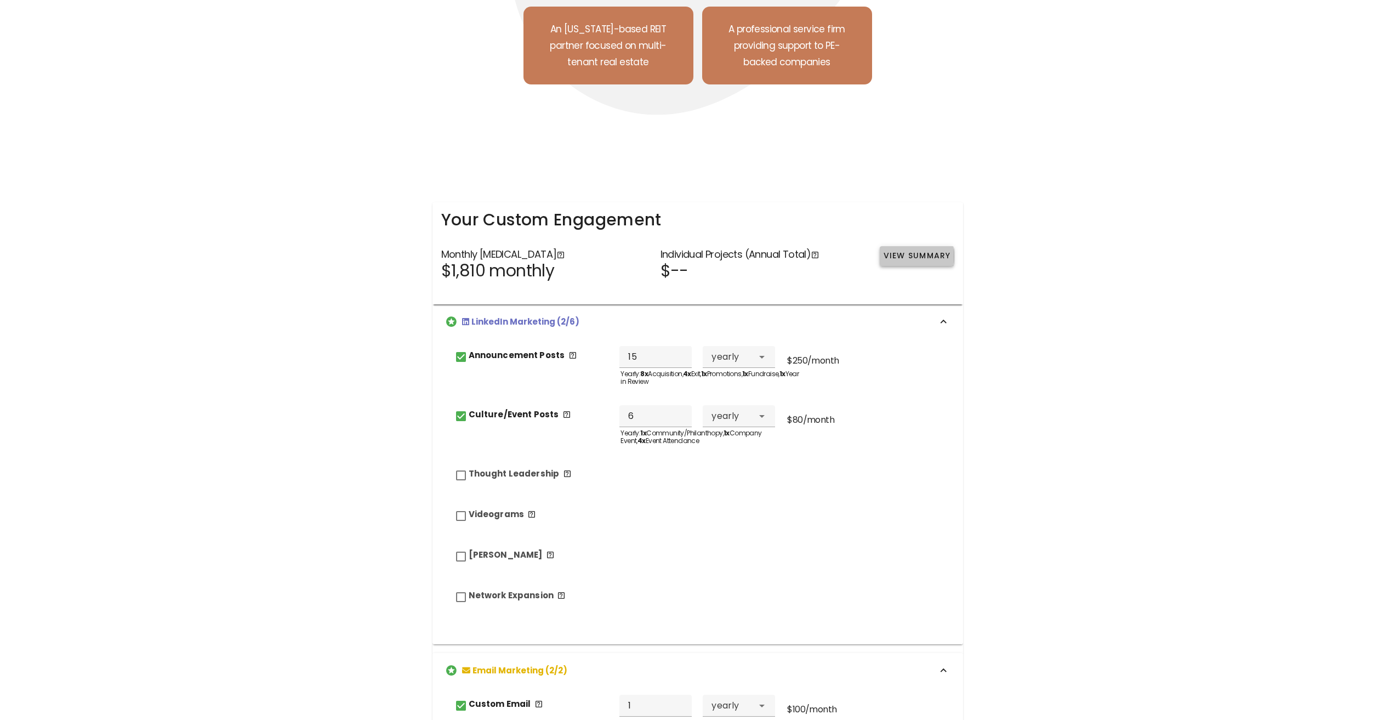
drag, startPoint x: 918, startPoint y: 242, endPoint x: 960, endPoint y: 253, distance: 43.2
click at [918, 250] on span "View Summary" at bounding box center [917, 256] width 68 height 12
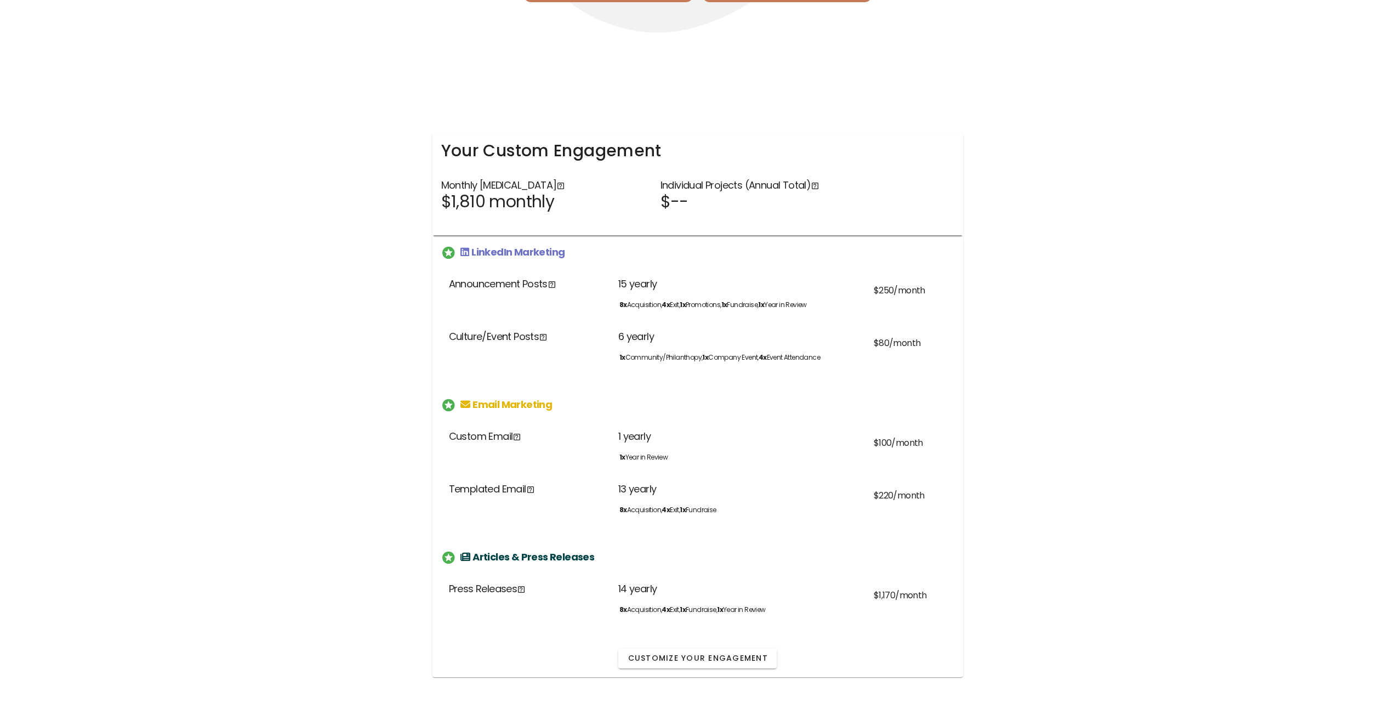
scroll to position [1400, 0]
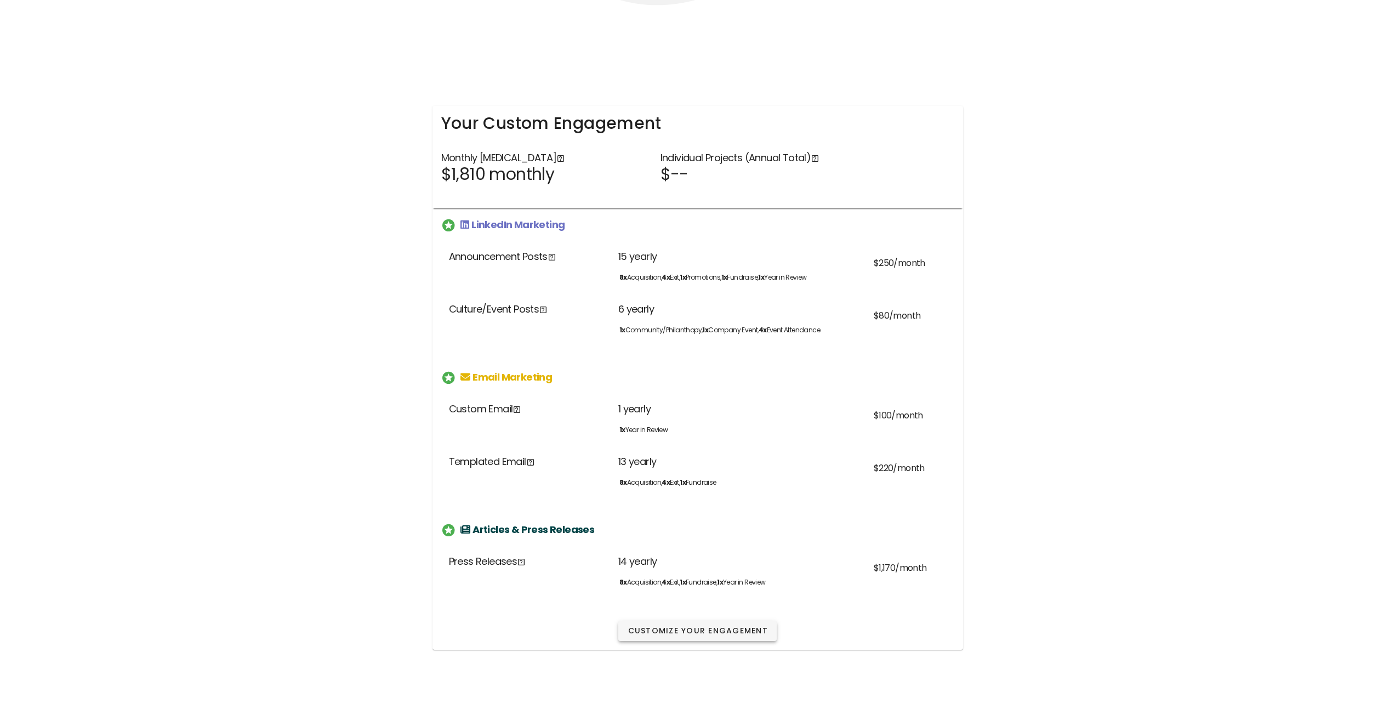
click at [724, 621] on button "Customize Your Engagement" at bounding box center [697, 631] width 158 height 20
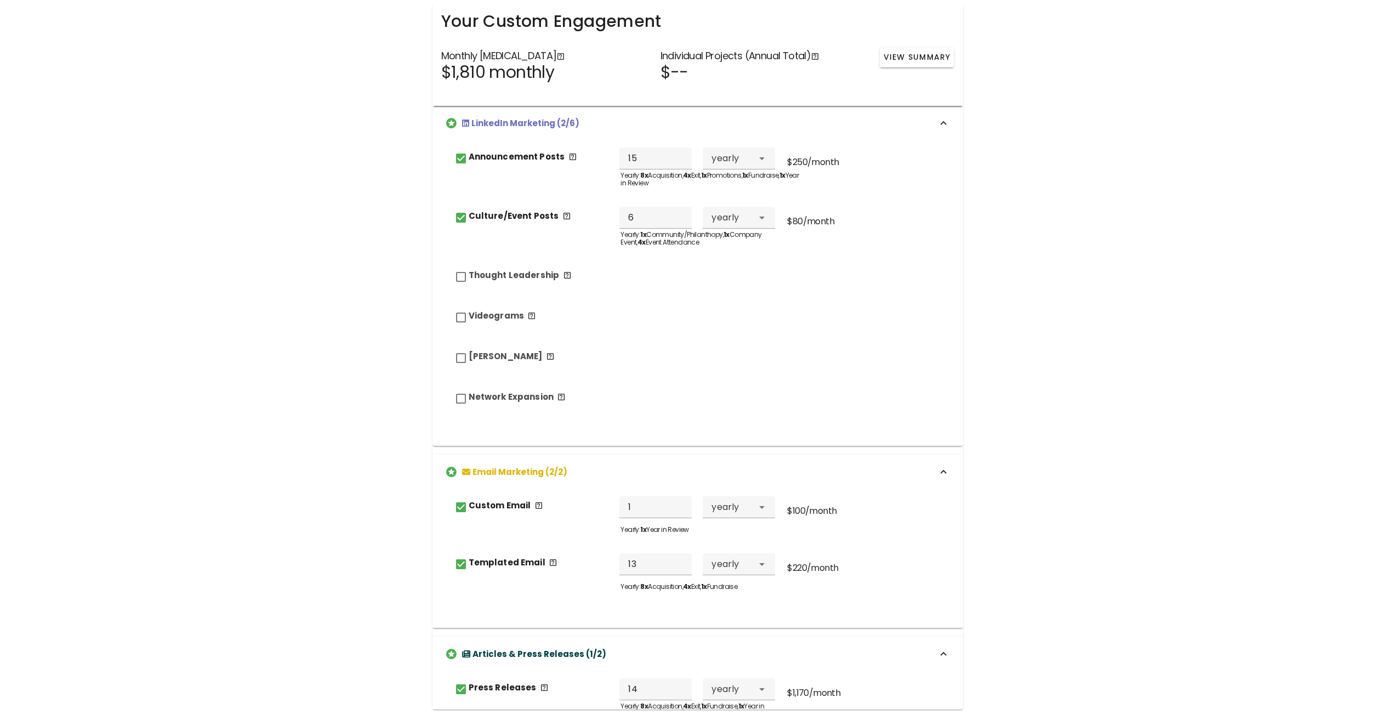
scroll to position [1455, 0]
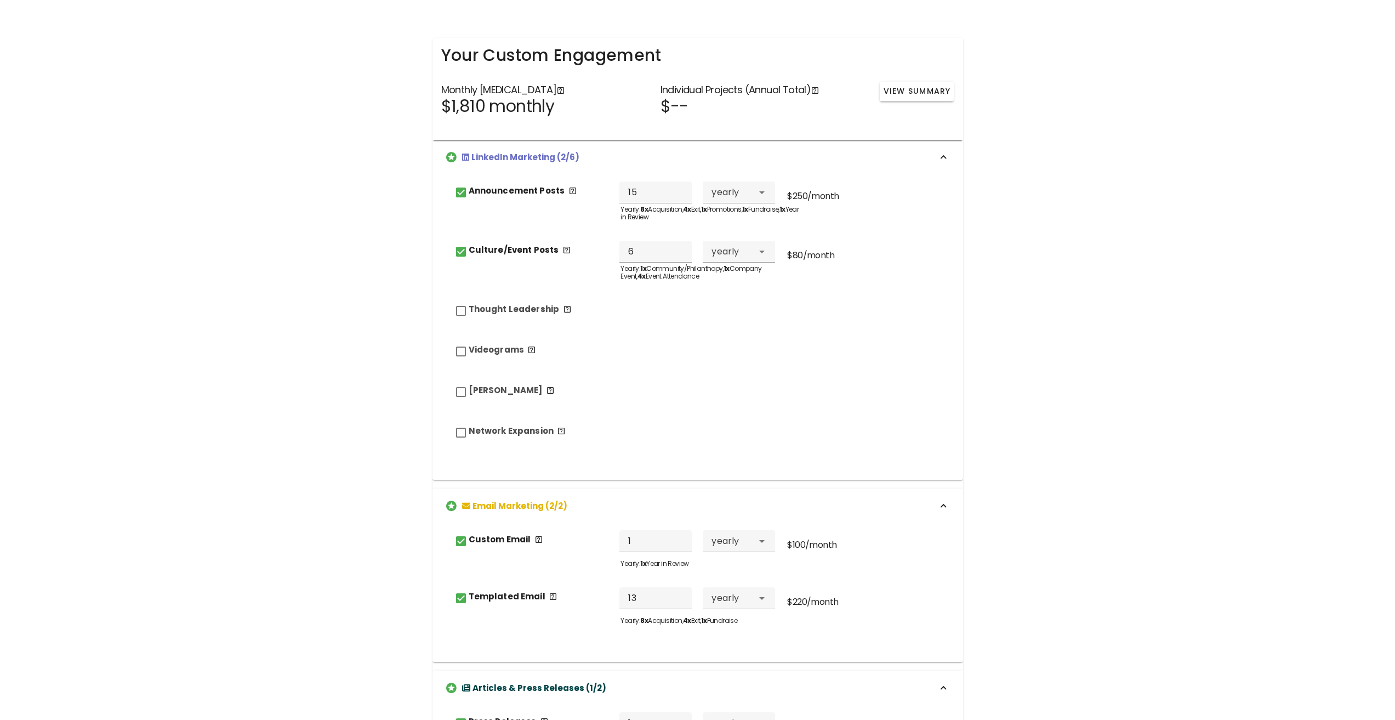
click at [504, 384] on span "[PERSON_NAME]" at bounding box center [506, 390] width 74 height 13
click at [469, 384] on input "[PERSON_NAME]" at bounding box center [460, 391] width 15 height 15
checkbox input "true"
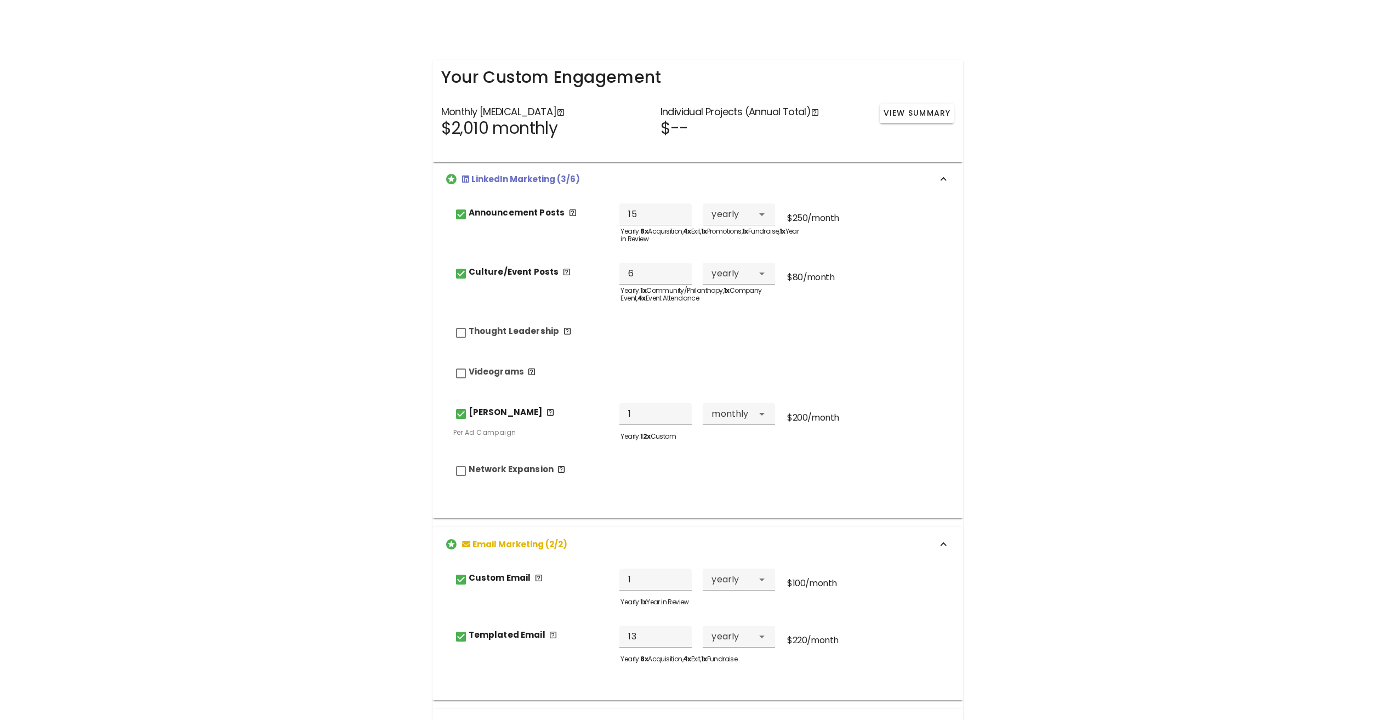
scroll to position [1400, 0]
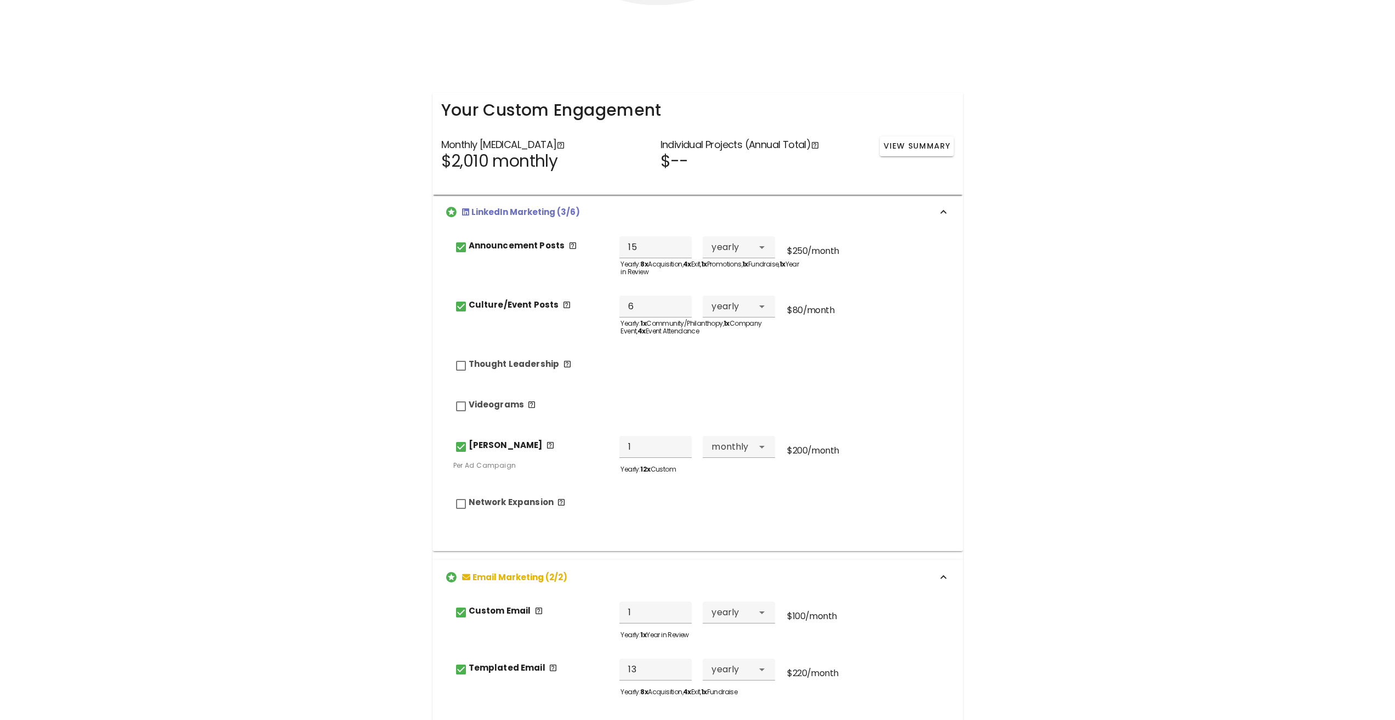
click at [762, 440] on icon at bounding box center [761, 446] width 13 height 13
click at [738, 491] on div "yearly" at bounding box center [736, 485] width 54 height 13
type input "1"
click at [675, 436] on input "2" at bounding box center [656, 447] width 72 height 22
click at [675, 436] on input "3" at bounding box center [656, 447] width 72 height 22
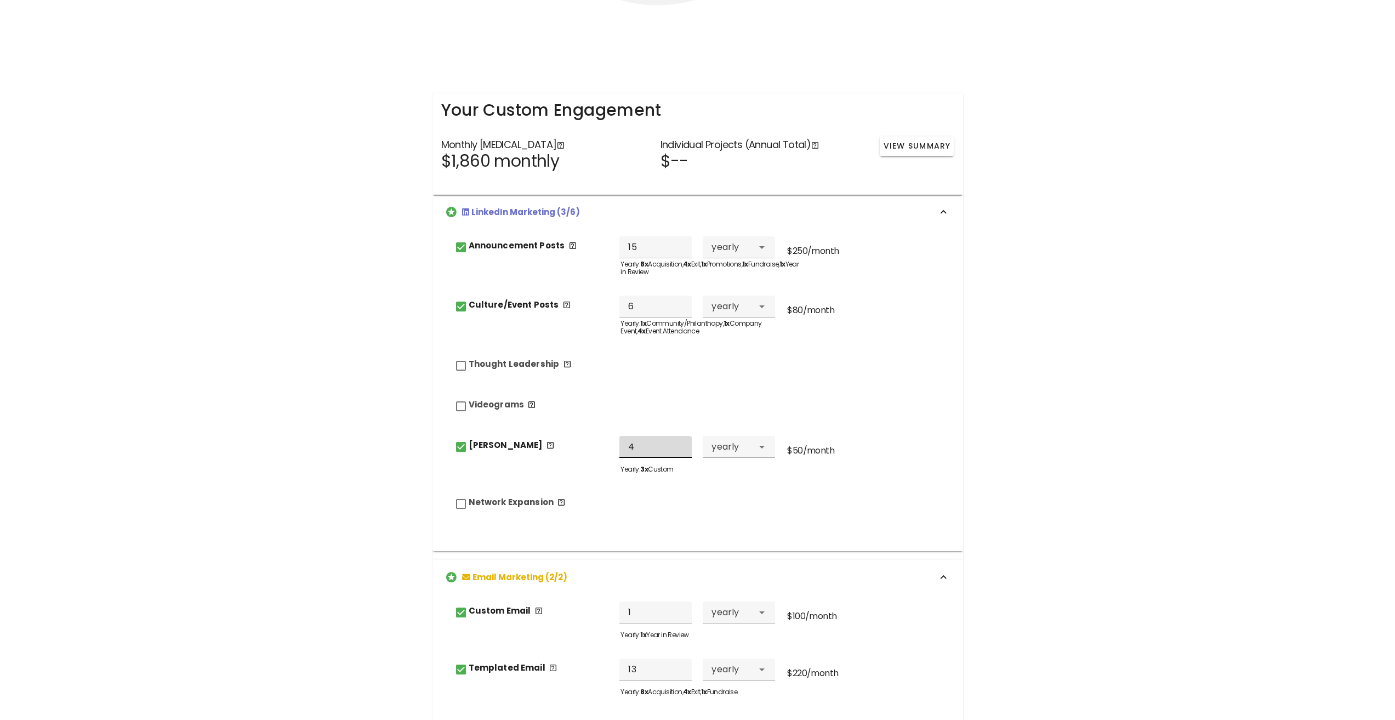
click at [675, 436] on input "4" at bounding box center [656, 447] width 72 height 22
click at [676, 436] on input "5" at bounding box center [656, 447] width 72 height 22
type input "6"
click at [676, 436] on input "6" at bounding box center [656, 447] width 72 height 22
click at [937, 206] on icon "button" at bounding box center [943, 212] width 13 height 13
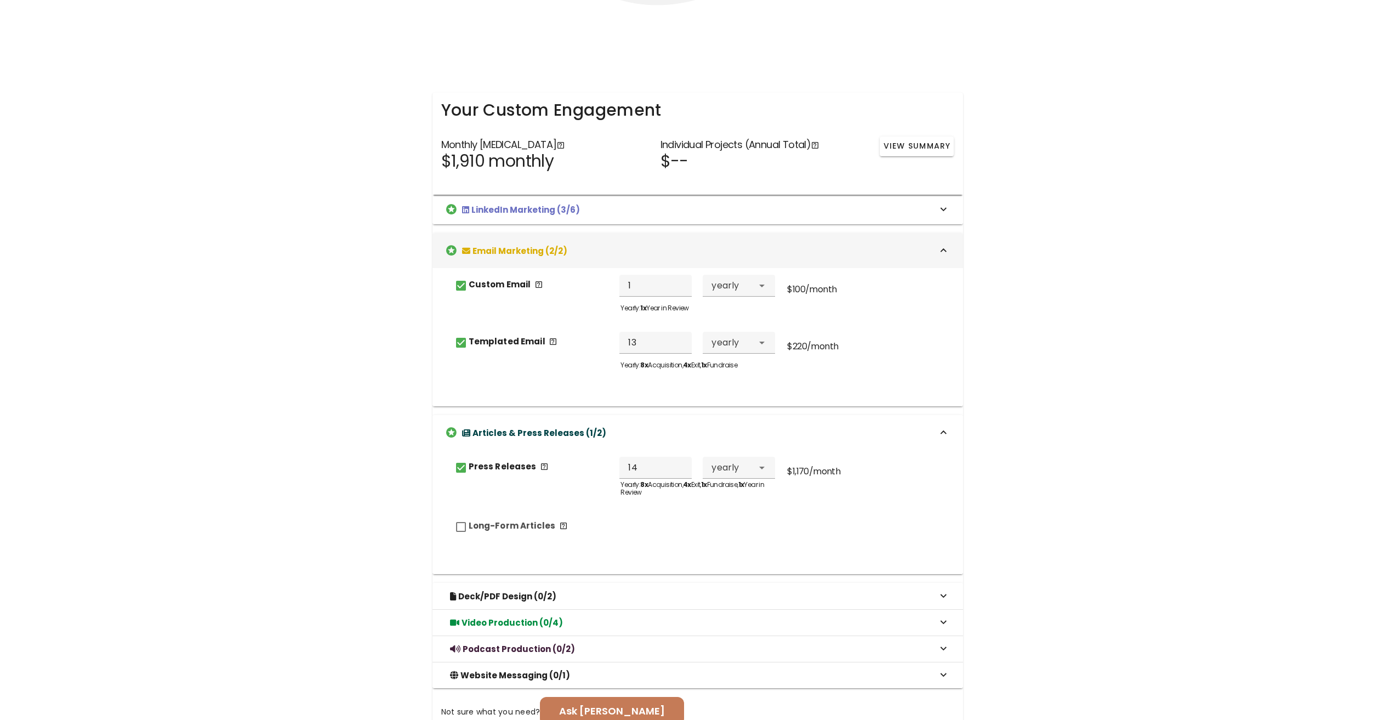
click at [944, 245] on icon "button" at bounding box center [943, 251] width 13 height 13
click at [931, 233] on span "button" at bounding box center [698, 250] width 531 height 35
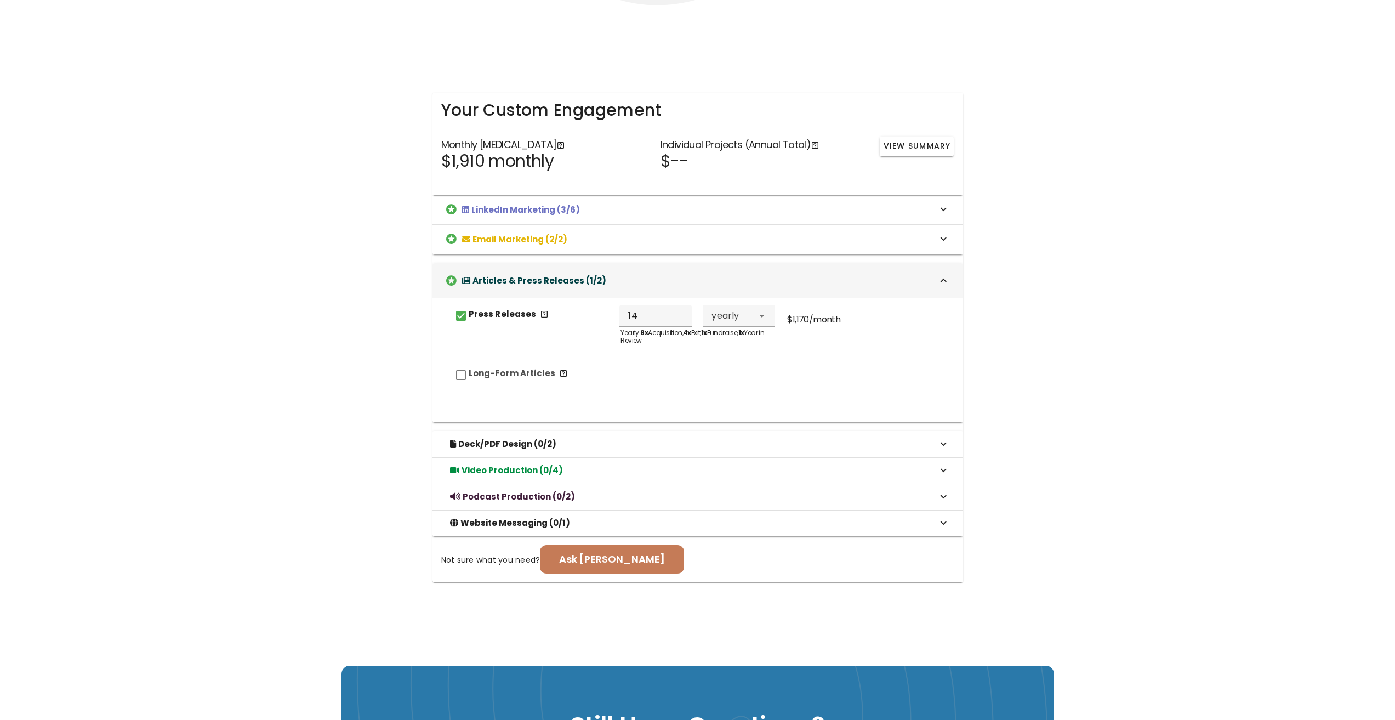
click at [912, 267] on span "button" at bounding box center [698, 280] width 531 height 35
click at [468, 308] on input "Press Releases" at bounding box center [460, 315] width 15 height 15
checkbox input "false"
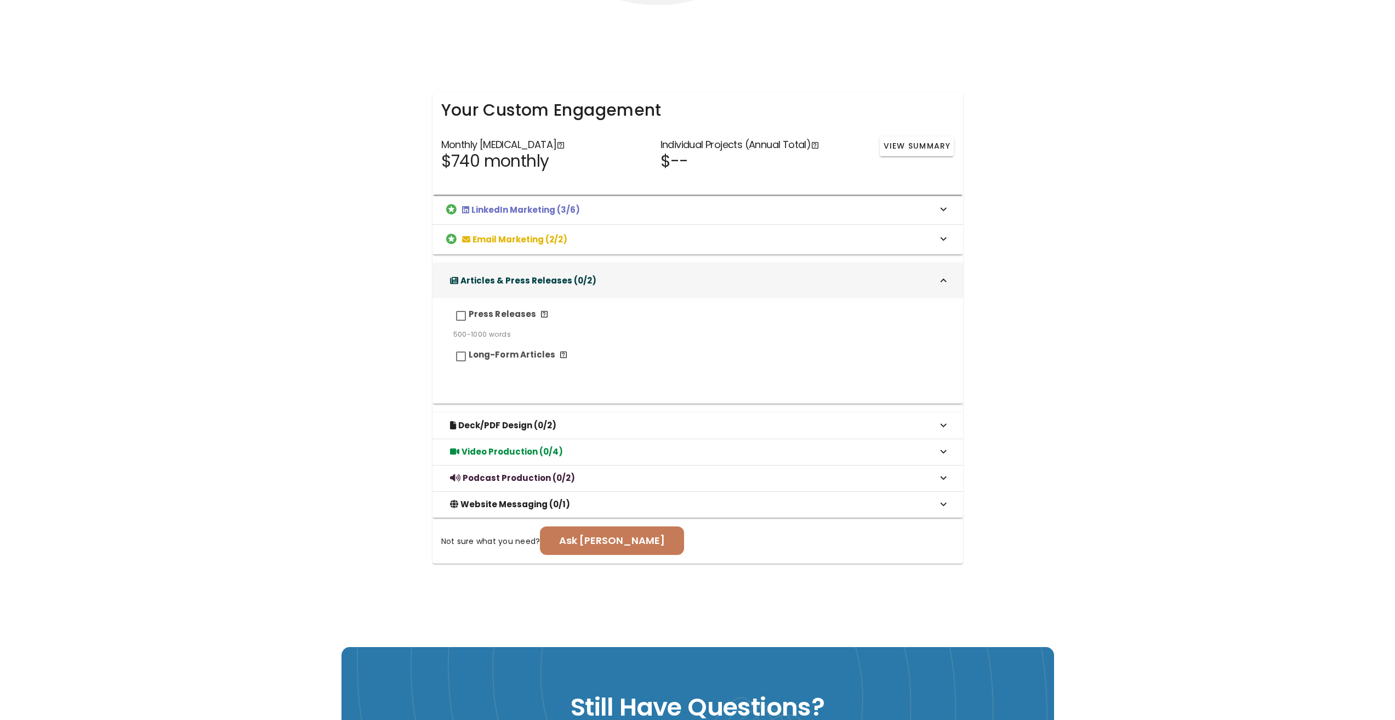
click at [729, 263] on span "button" at bounding box center [698, 280] width 531 height 35
click at [945, 275] on icon "button" at bounding box center [943, 281] width 13 height 13
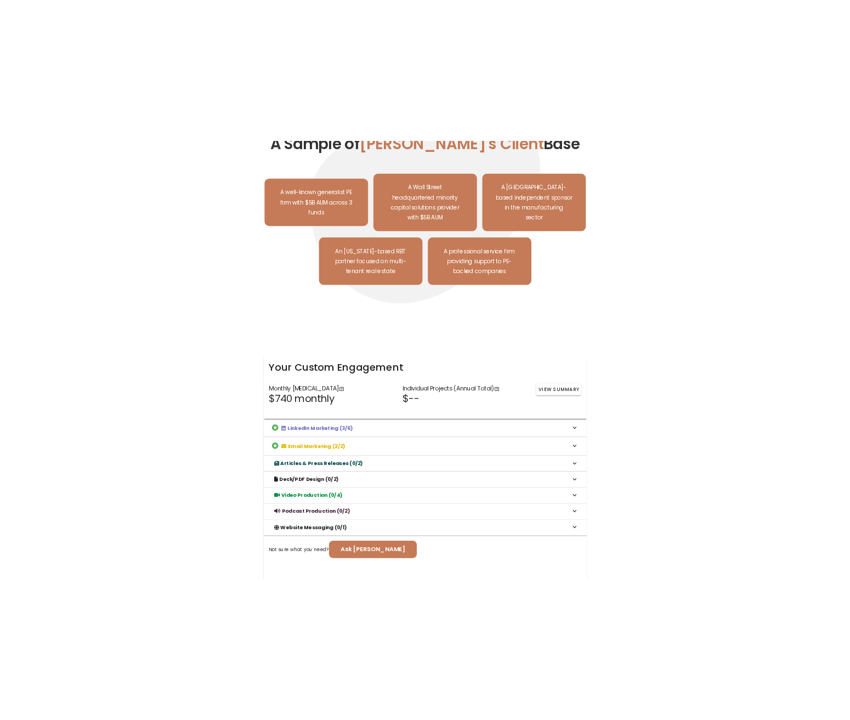
scroll to position [1126, 0]
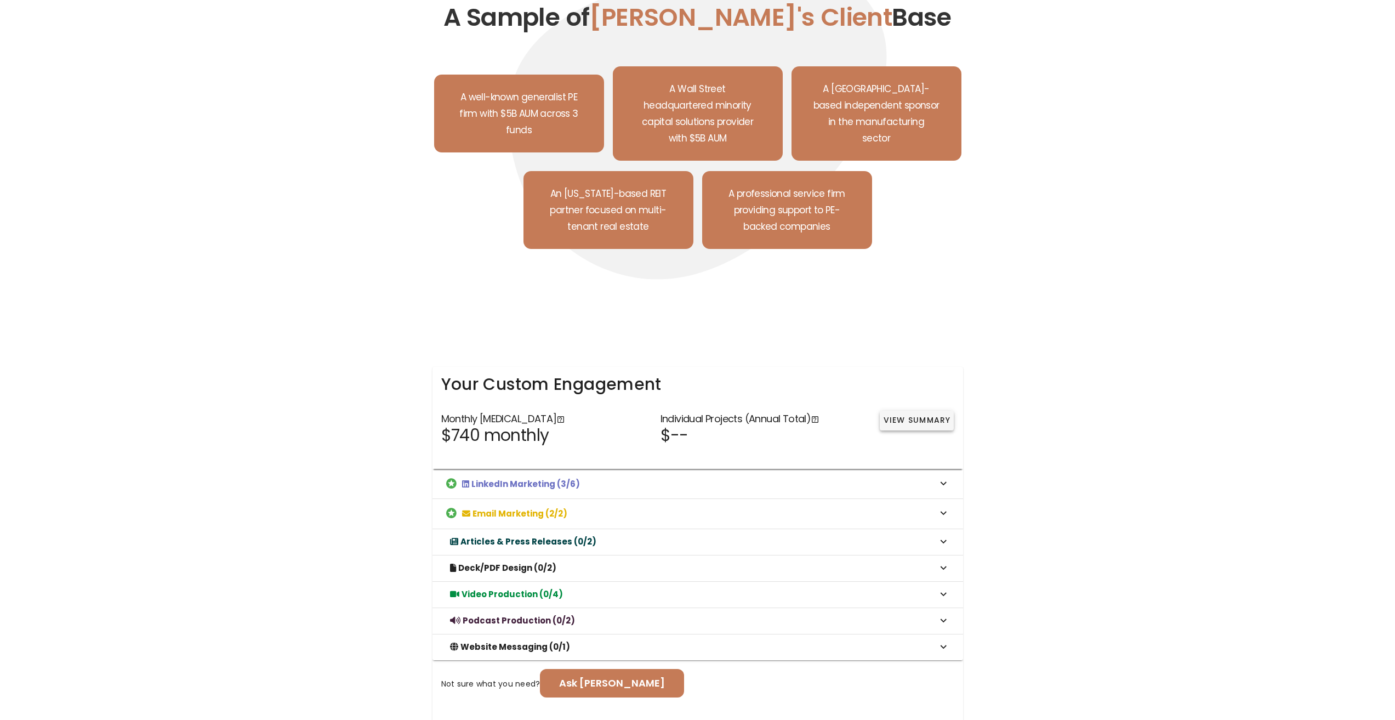
click at [914, 411] on button "View Summary" at bounding box center [917, 421] width 75 height 20
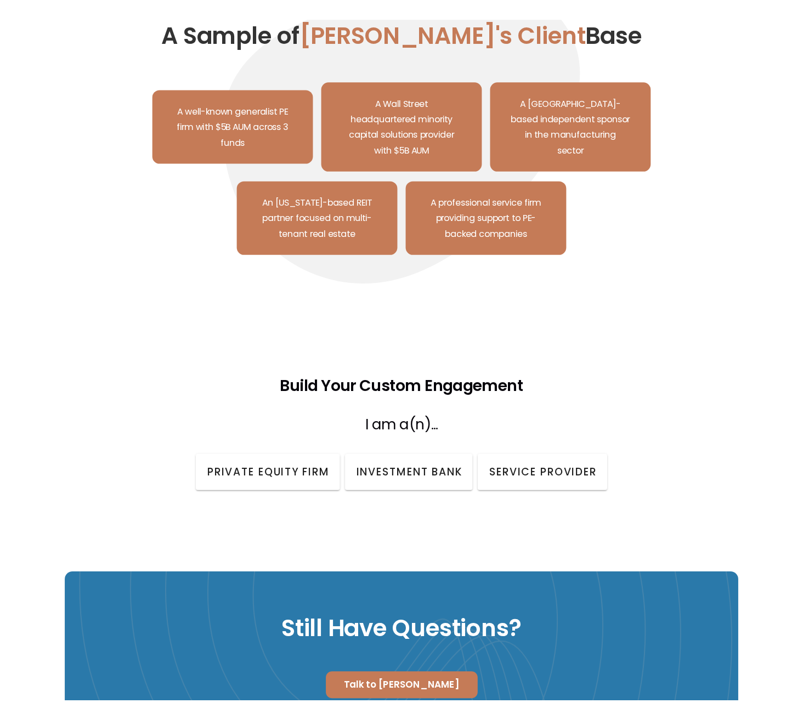
scroll to position [1126, 0]
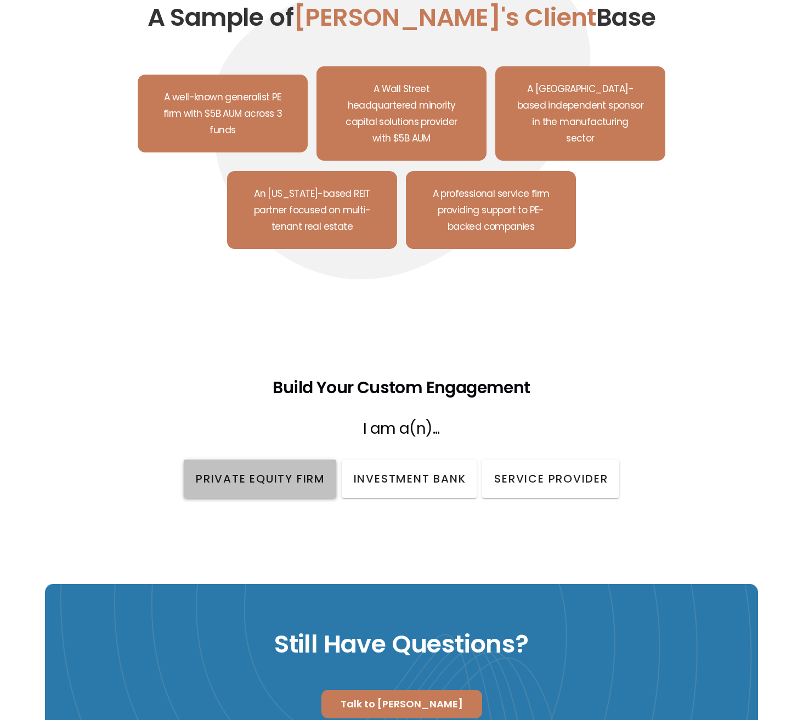
click at [315, 470] on span "Private Equity Firm" at bounding box center [260, 478] width 130 height 16
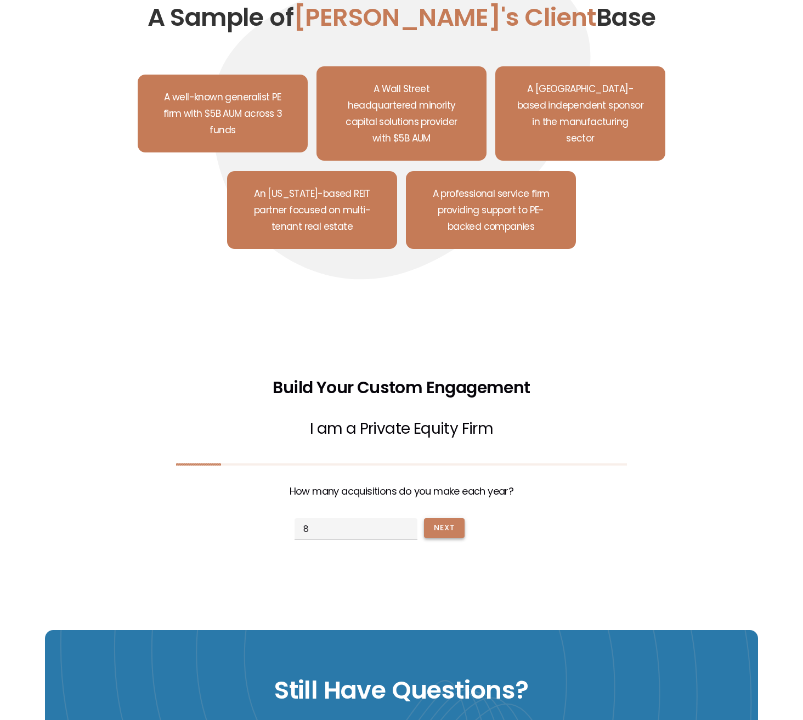
click at [451, 522] on span "Next" at bounding box center [444, 528] width 22 height 12
type input "4"
click at [644, 336] on div "A Sample of Jack's Client Base A well-known generalist PE firm with $5B AUM acr…" at bounding box center [401, 117] width 803 height 481
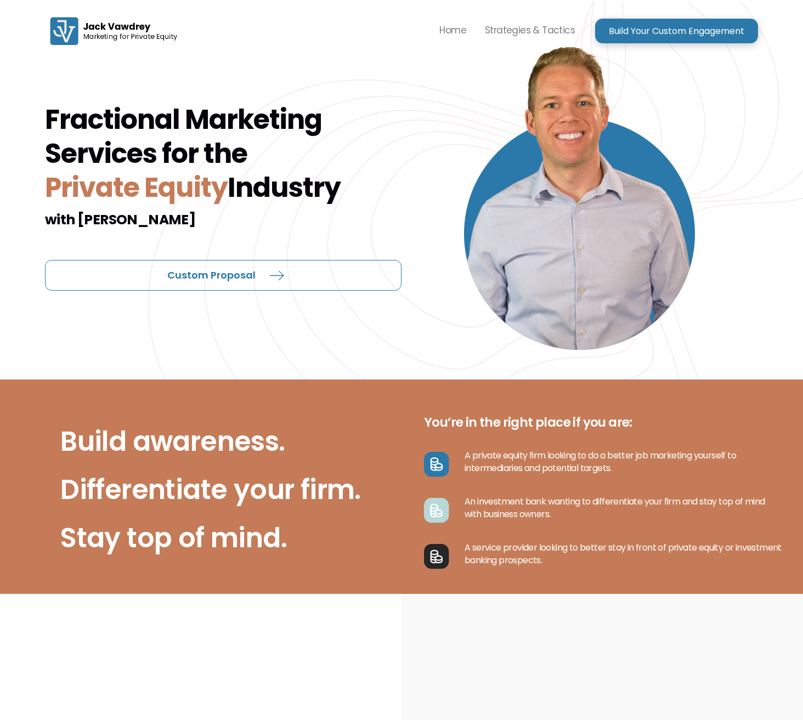
scroll to position [1126, 0]
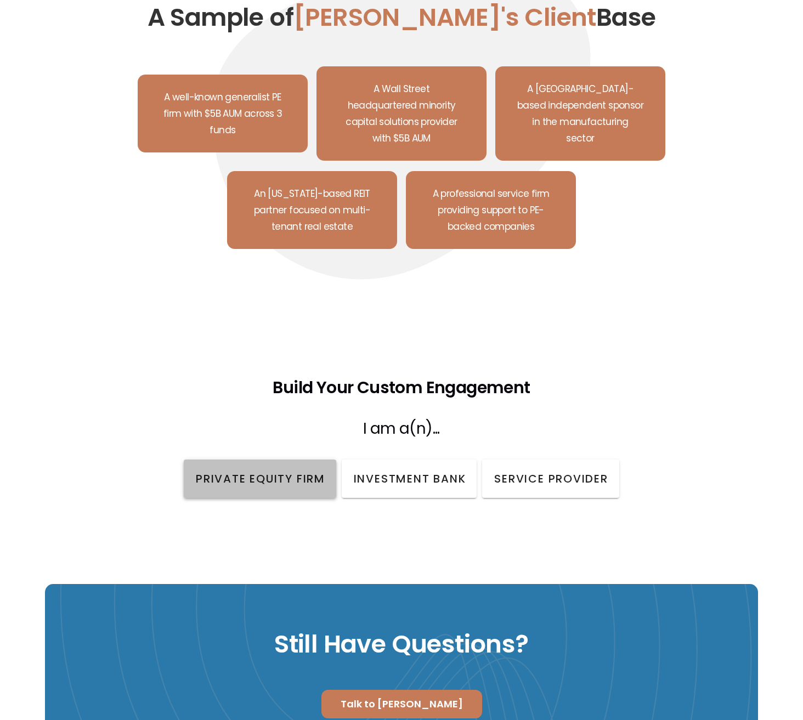
click at [258, 470] on span "Private Equity Firm" at bounding box center [260, 478] width 130 height 16
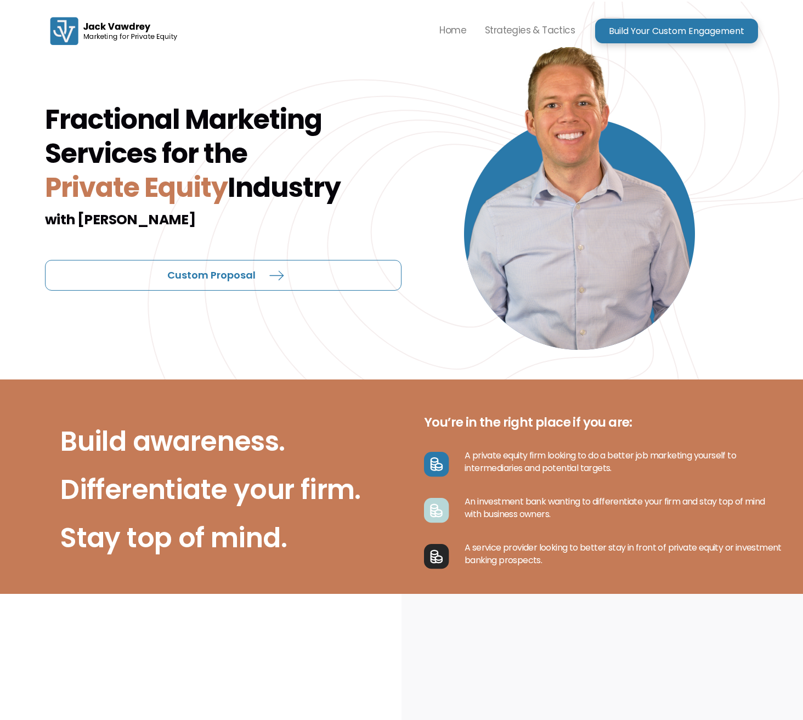
scroll to position [1126, 0]
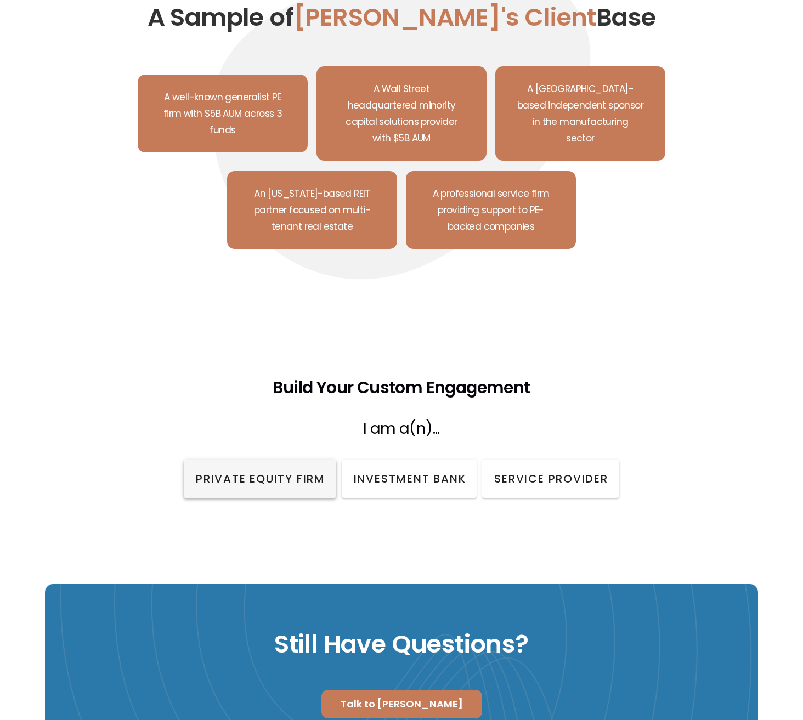
click at [271, 470] on span "Private Equity Firm" at bounding box center [260, 478] width 130 height 16
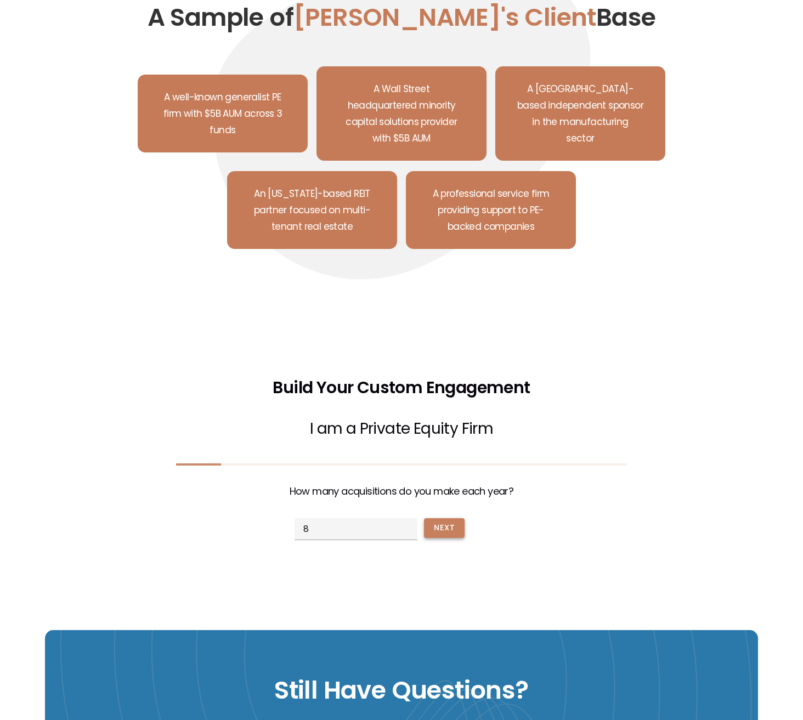
click at [428, 518] on button "Next" at bounding box center [444, 528] width 40 height 20
click at [436, 522] on span "Next" at bounding box center [444, 528] width 22 height 12
type input "1"
click at [441, 522] on span "Next" at bounding box center [444, 528] width 22 height 12
click at [328, 521] on input "checkbox" at bounding box center [330, 528] width 15 height 15
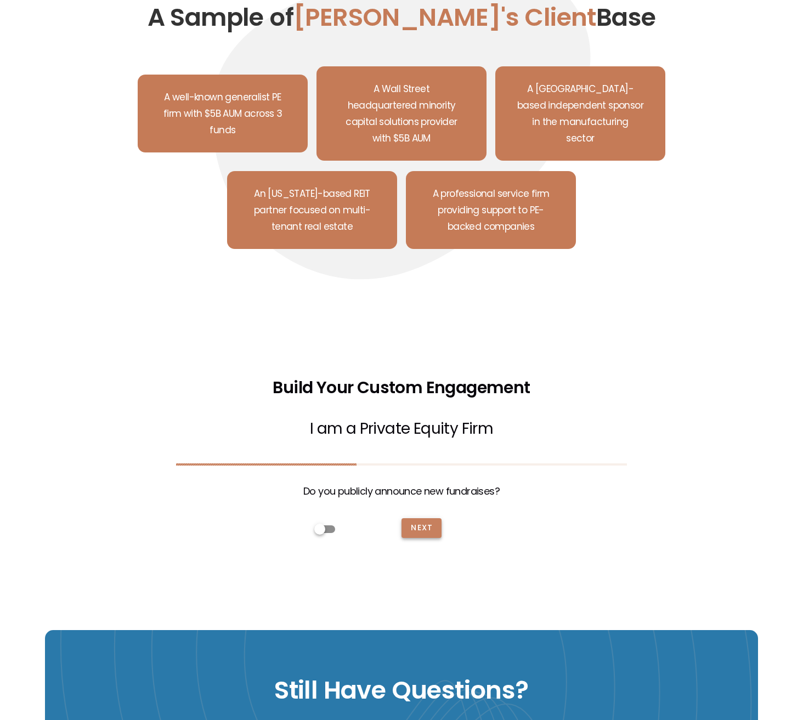
click at [407, 520] on button "Next" at bounding box center [421, 528] width 40 height 20
click at [330, 521] on input "checkbox" at bounding box center [330, 528] width 15 height 15
click at [427, 522] on span "Next" at bounding box center [421, 528] width 22 height 12
click at [324, 521] on input "checkbox" at bounding box center [330, 528] width 15 height 15
click at [418, 522] on span "Next" at bounding box center [421, 528] width 22 height 12
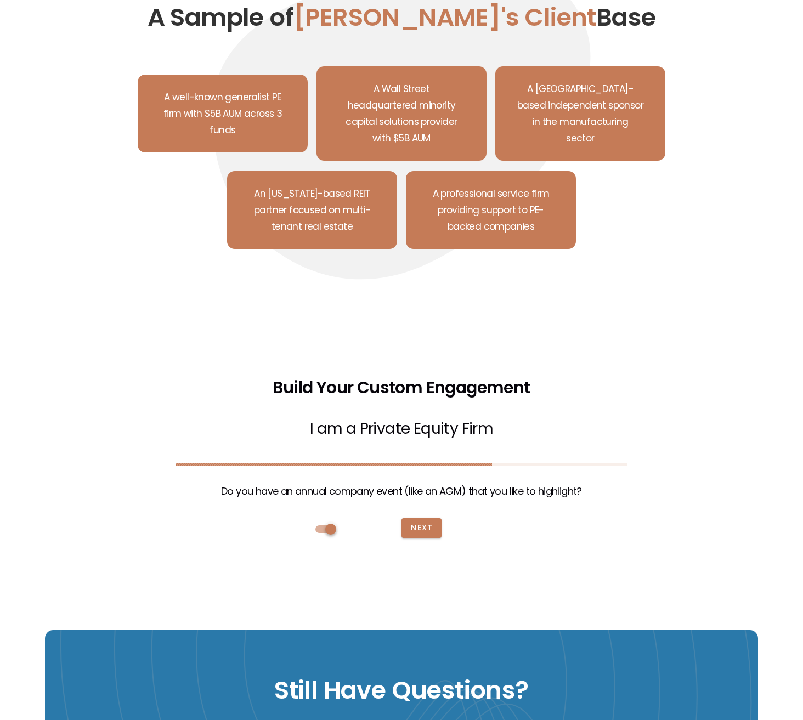
click at [332, 521] on input "checkbox" at bounding box center [330, 528] width 15 height 15
checkbox input "false"
click at [418, 522] on span "Next" at bounding box center [421, 528] width 22 height 12
click at [400, 518] on input "3" at bounding box center [355, 529] width 123 height 22
type input "2"
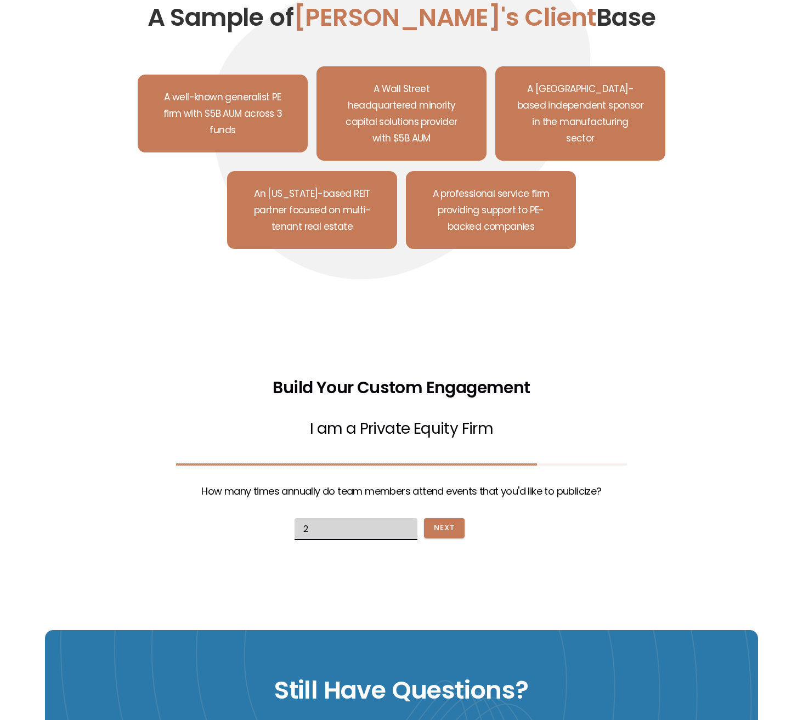
click at [400, 518] on input "2" at bounding box center [355, 529] width 123 height 22
click at [439, 522] on span "Next" at bounding box center [444, 528] width 22 height 12
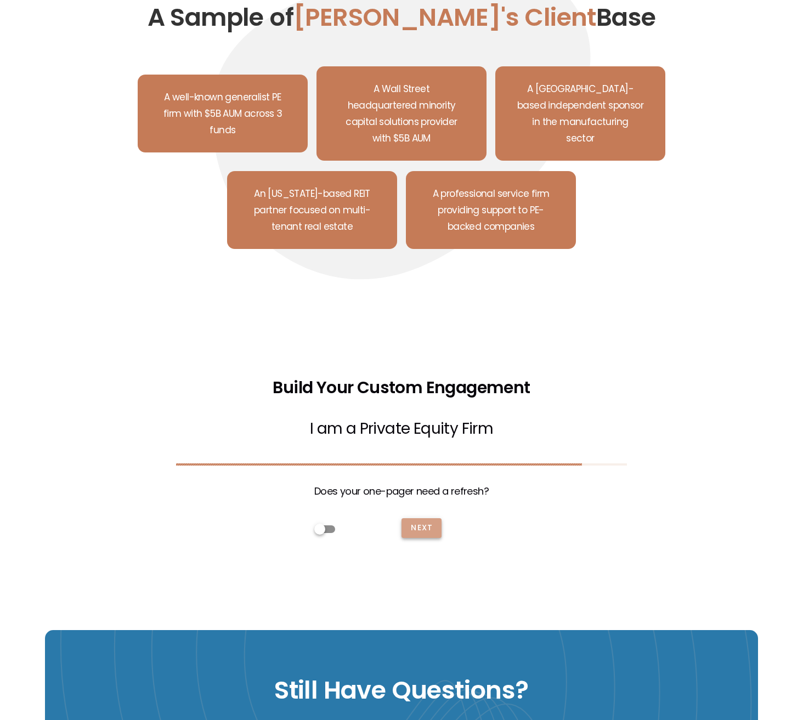
click at [431, 518] on button "Next" at bounding box center [421, 528] width 40 height 20
click at [429, 522] on span "BUILD" at bounding box center [423, 528] width 26 height 12
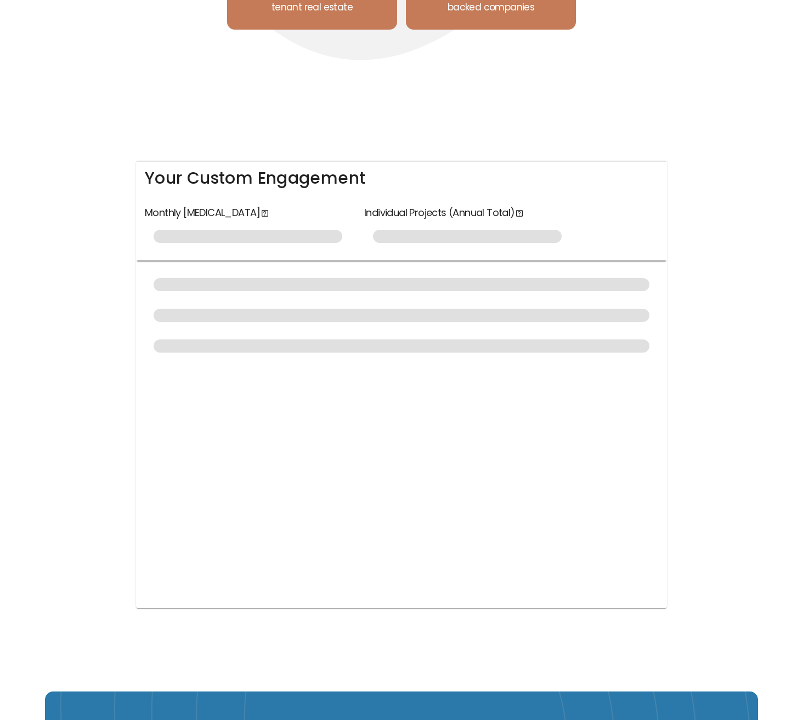
scroll to position [1400, 0]
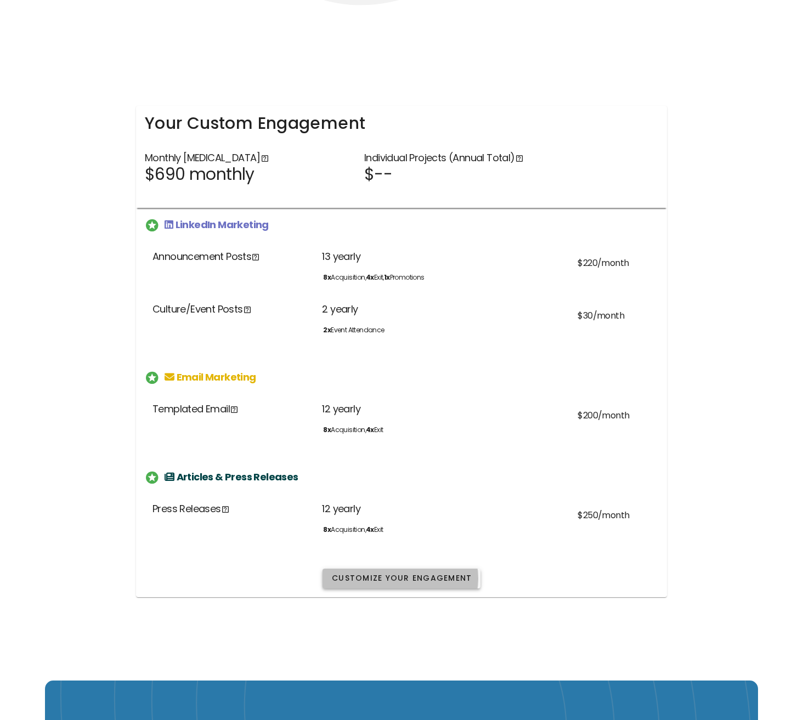
click at [399, 572] on span "Customize Your Engagement" at bounding box center [401, 578] width 141 height 12
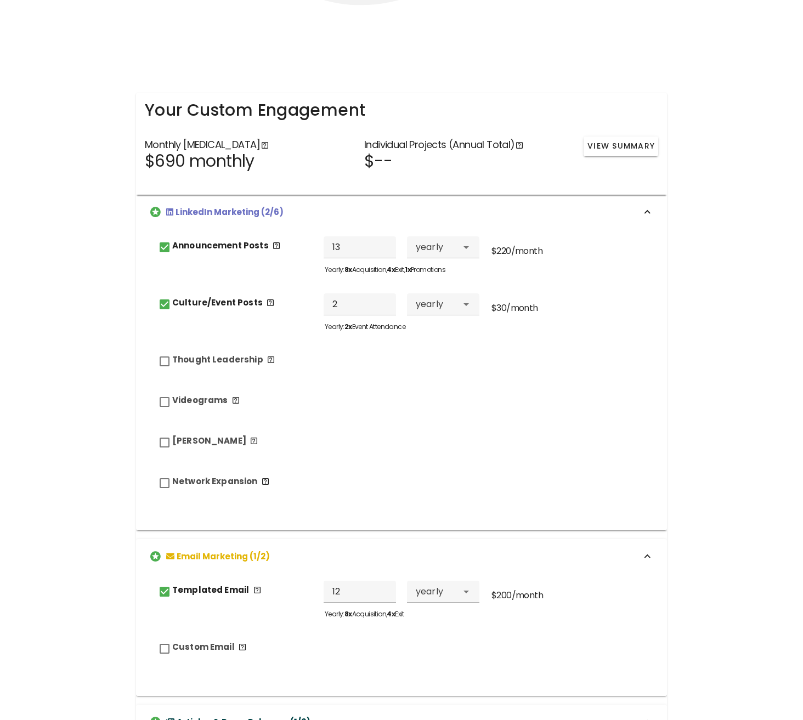
click at [207, 350] on label "Thought Leadership" at bounding box center [223, 360] width 103 height 22
click at [172, 354] on input "Thought Leadership" at bounding box center [164, 361] width 15 height 15
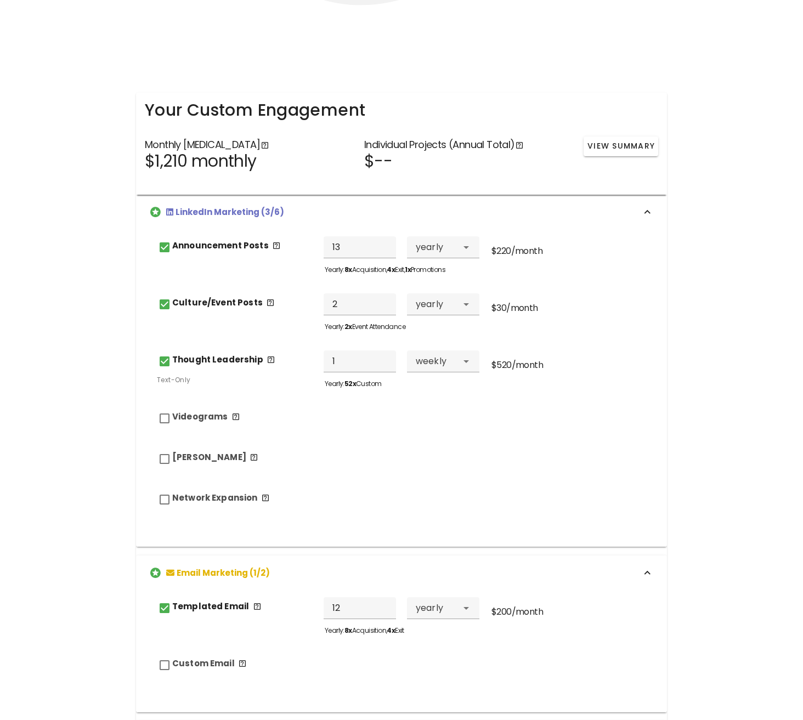
click at [206, 350] on label "Thought Leadership" at bounding box center [223, 360] width 103 height 22
click at [172, 354] on input "Thought Leadership" at bounding box center [164, 361] width 15 height 15
checkbox input "false"
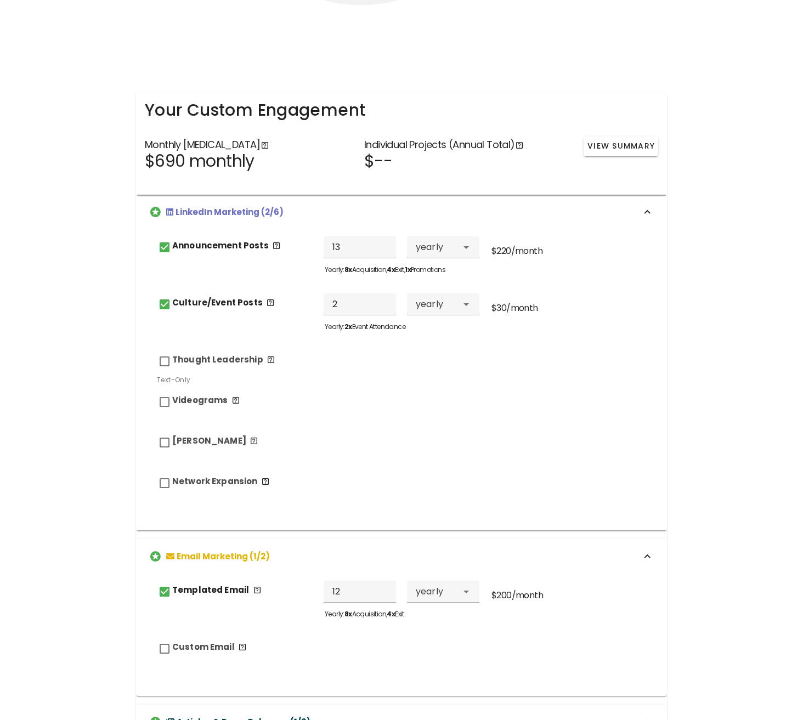
click at [197, 394] on span "Videograms" at bounding box center [200, 400] width 56 height 13
click at [172, 394] on input "Videograms" at bounding box center [164, 401] width 15 height 15
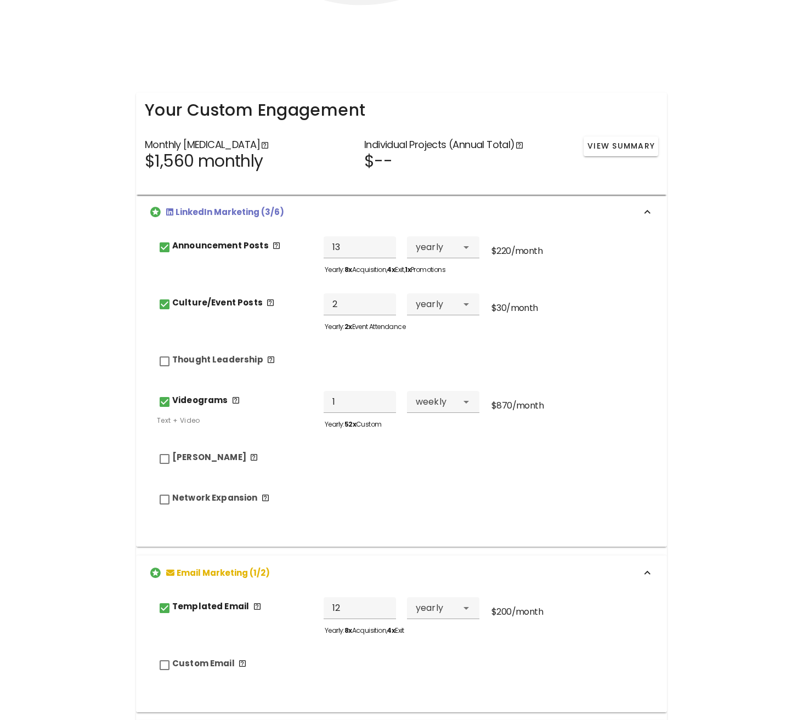
click at [196, 394] on span "Videograms" at bounding box center [200, 400] width 56 height 13
click at [172, 394] on input "Videograms" at bounding box center [164, 401] width 15 height 15
checkbox input "false"
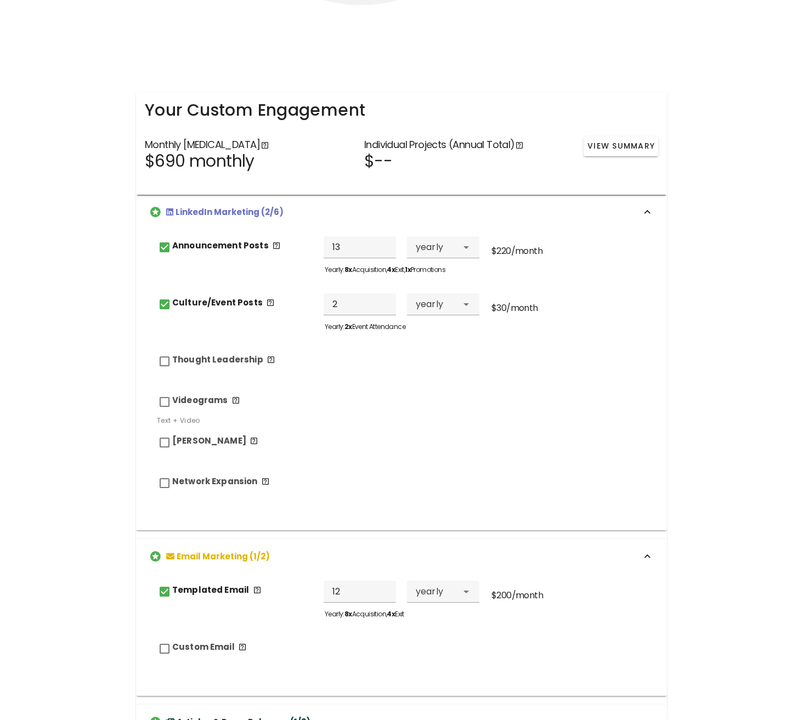
click at [192, 354] on label "Thought Leadership" at bounding box center [223, 360] width 103 height 22
click at [172, 354] on input "Thought Leadership" at bounding box center [164, 361] width 15 height 15
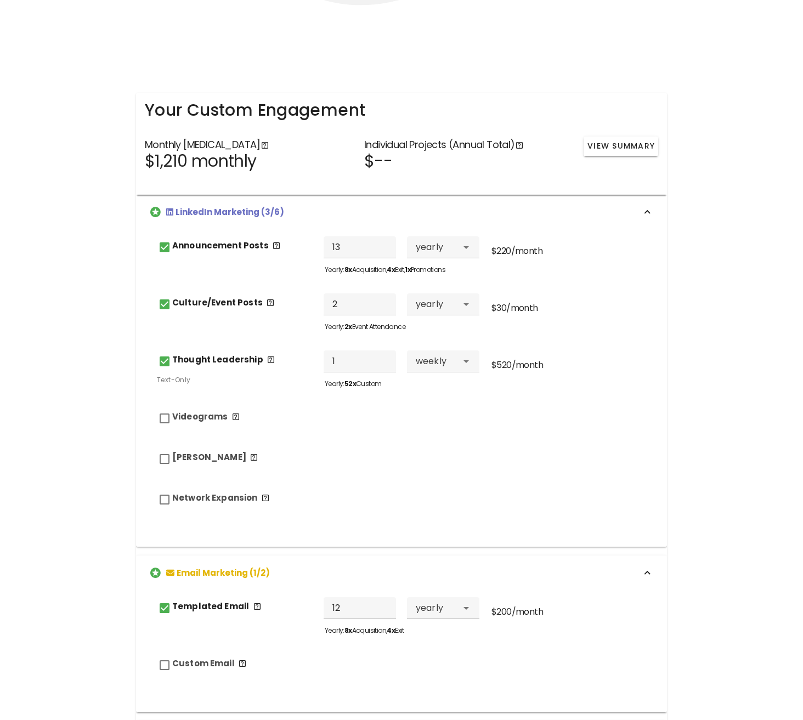
click at [192, 354] on label "Thought Leadership" at bounding box center [223, 360] width 103 height 22
click at [172, 354] on input "Thought Leadership" at bounding box center [164, 361] width 15 height 15
checkbox input "false"
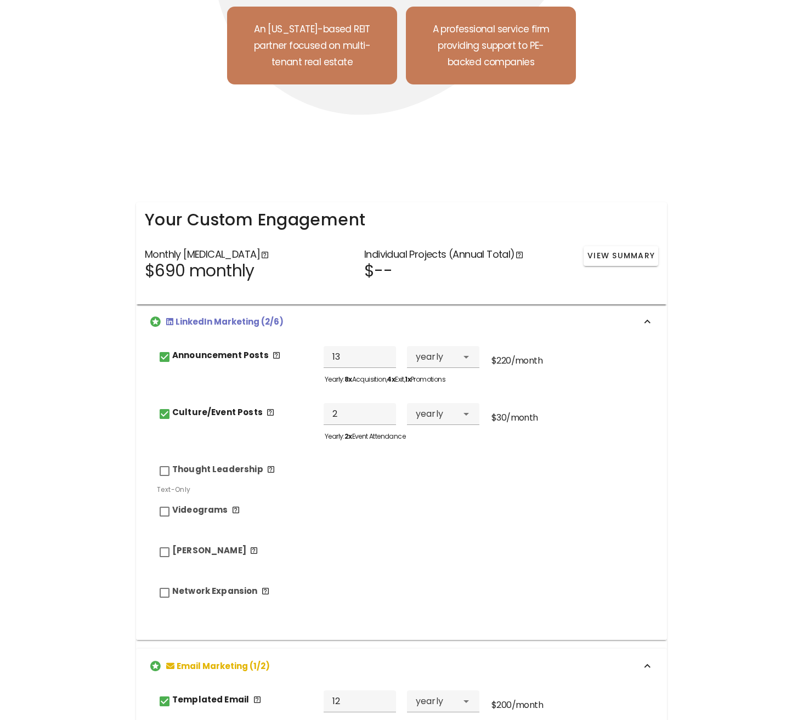
scroll to position [1071, 0]
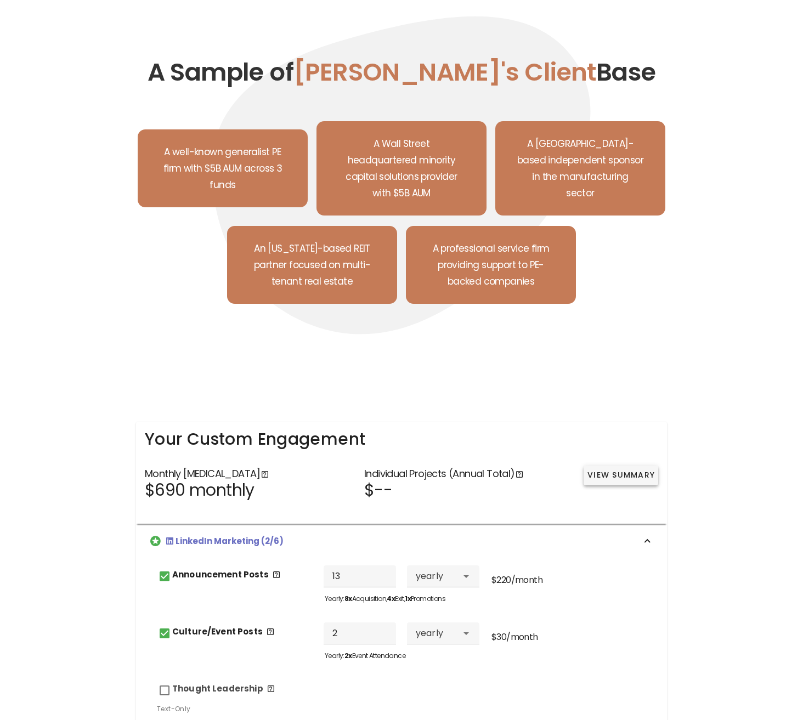
click at [615, 469] on span "View Summary" at bounding box center [621, 475] width 68 height 12
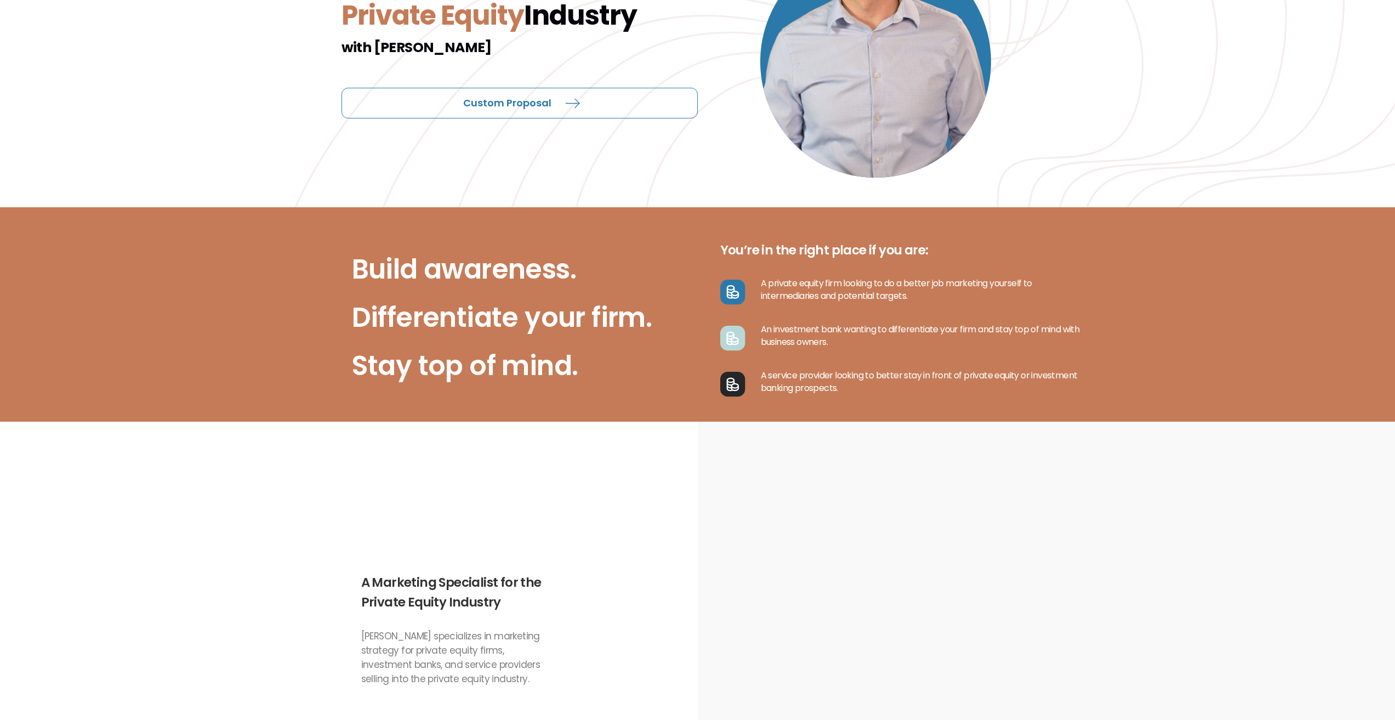
scroll to position [0, 0]
